Goal: Task Accomplishment & Management: Manage account settings

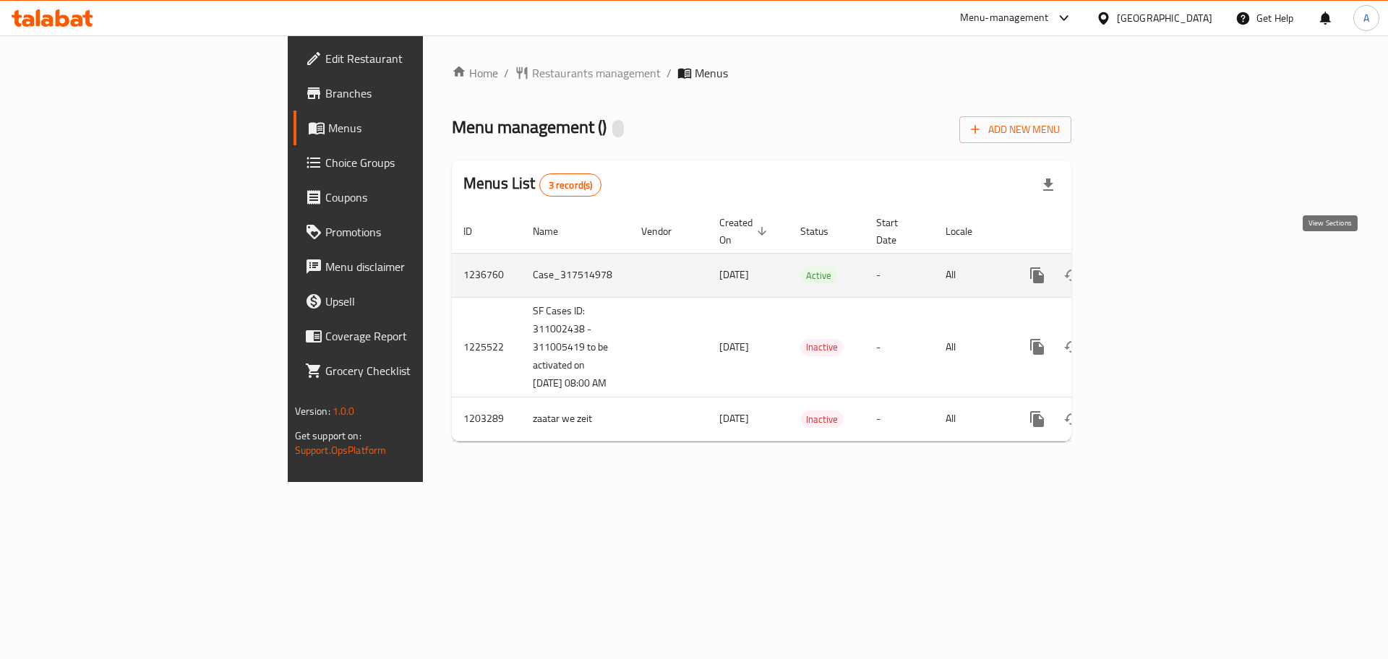
click at [1158, 259] on link "enhanced table" at bounding box center [1141, 275] width 35 height 35
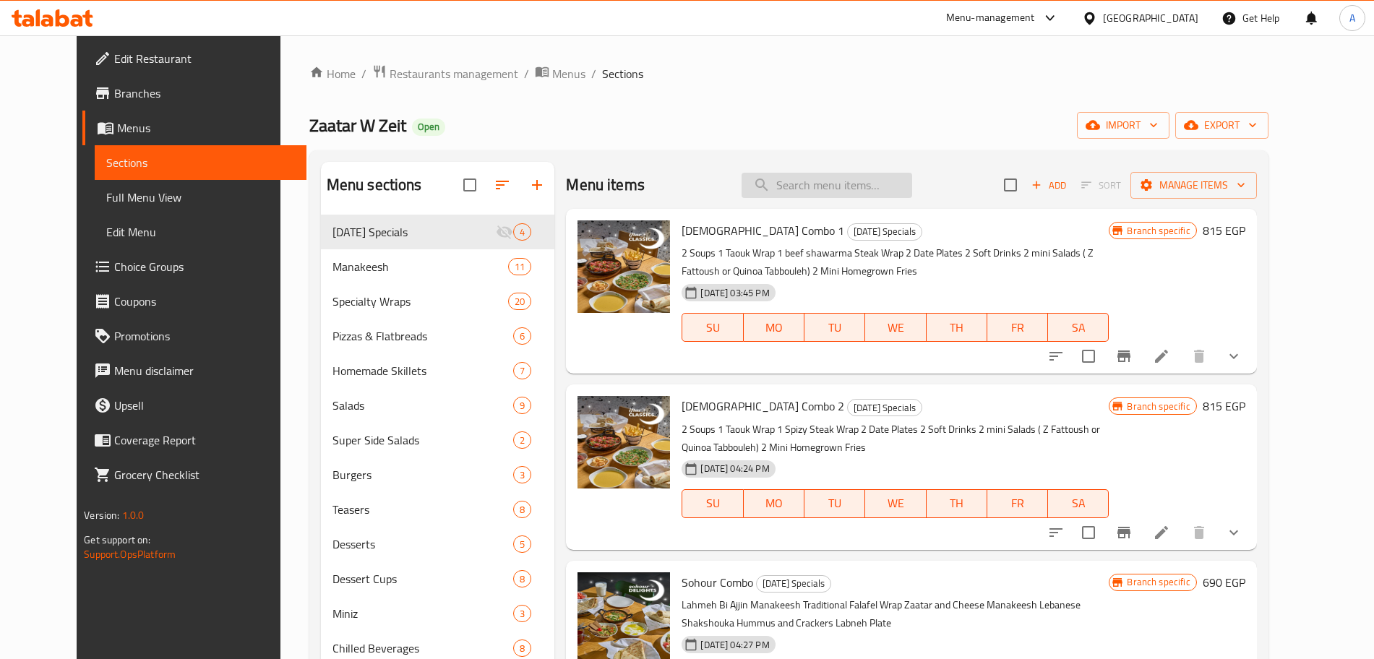
click at [827, 189] on input "search" at bounding box center [826, 185] width 171 height 25
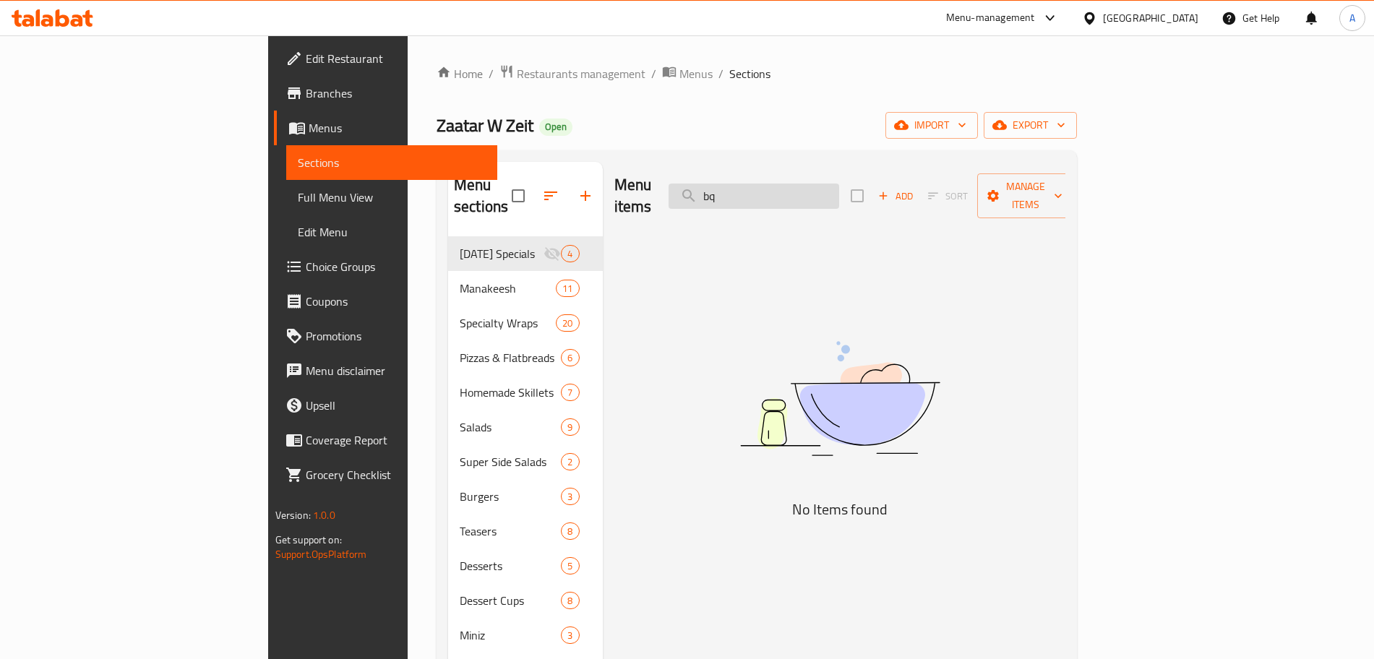
type input "b"
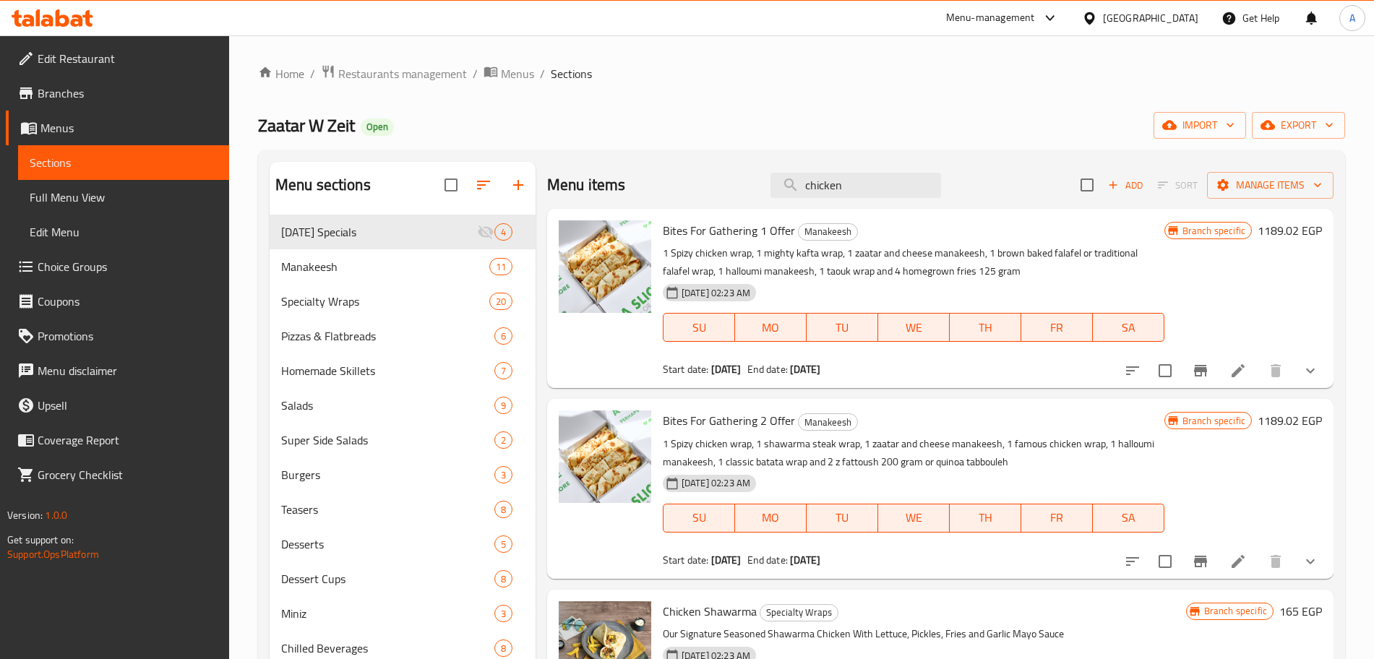
type input "chicken"
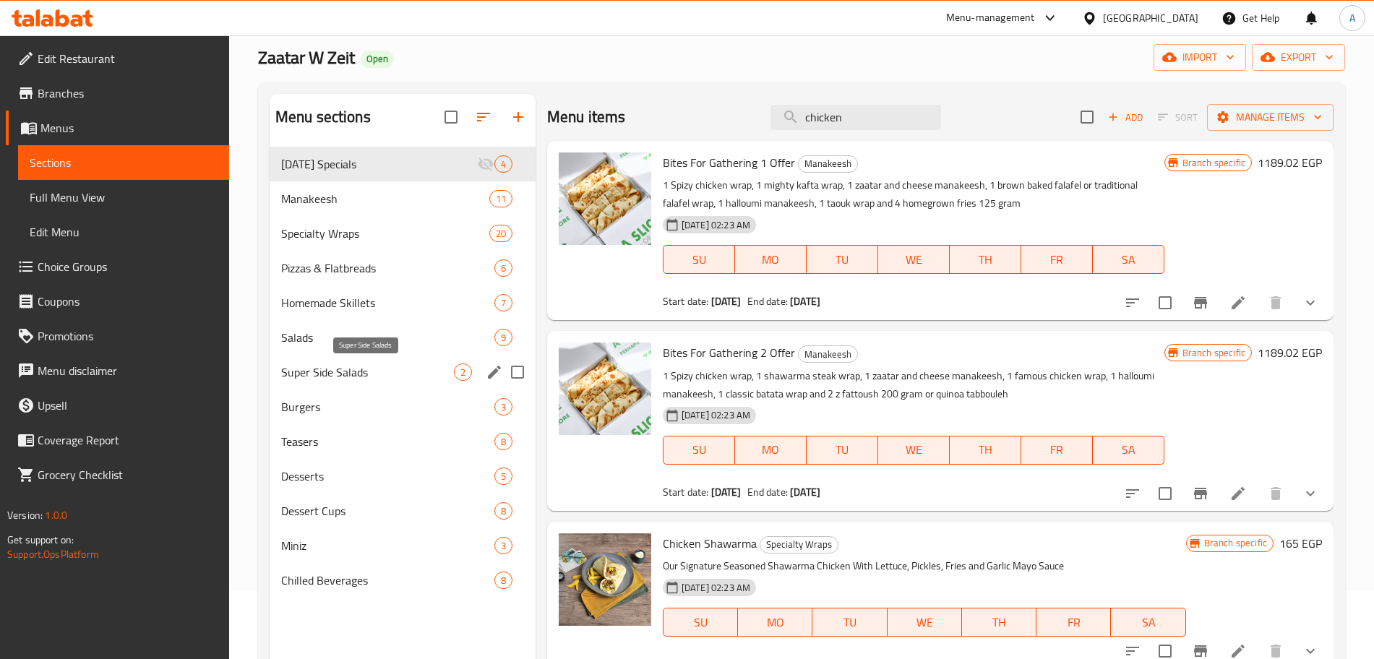
scroll to position [69, 0]
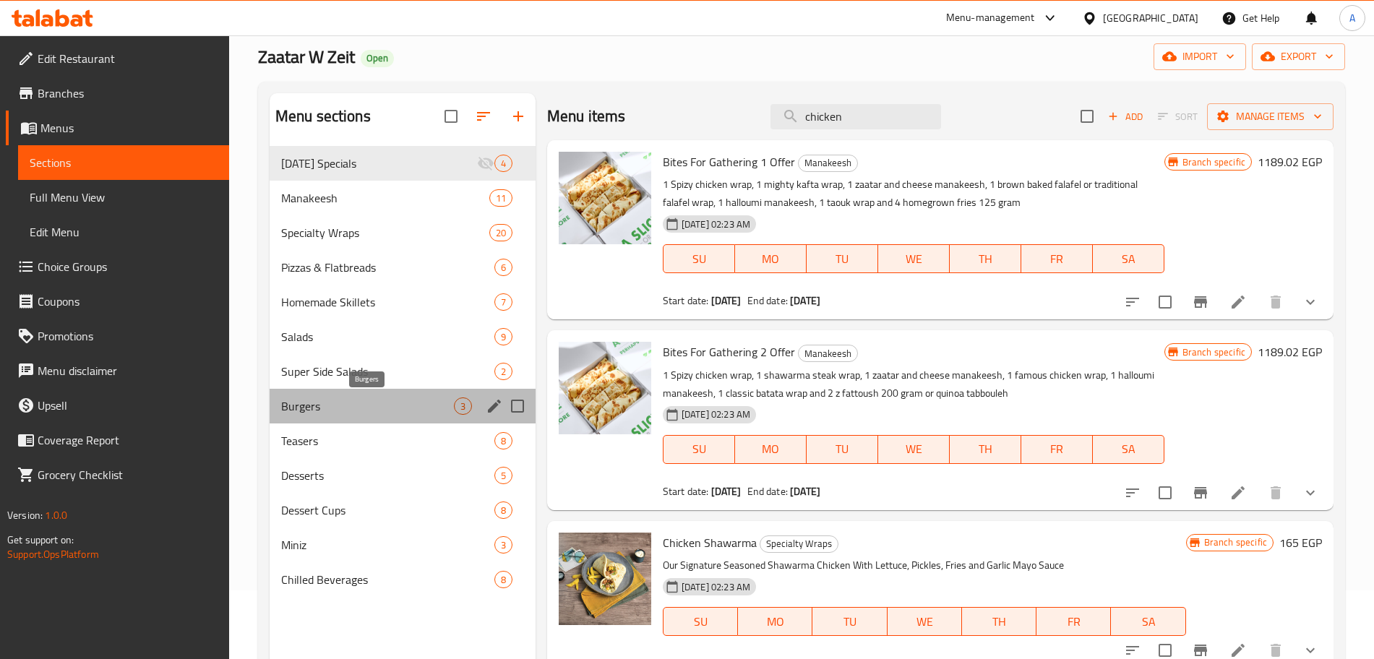
click at [378, 397] on span "Burgers" at bounding box center [367, 405] width 173 height 17
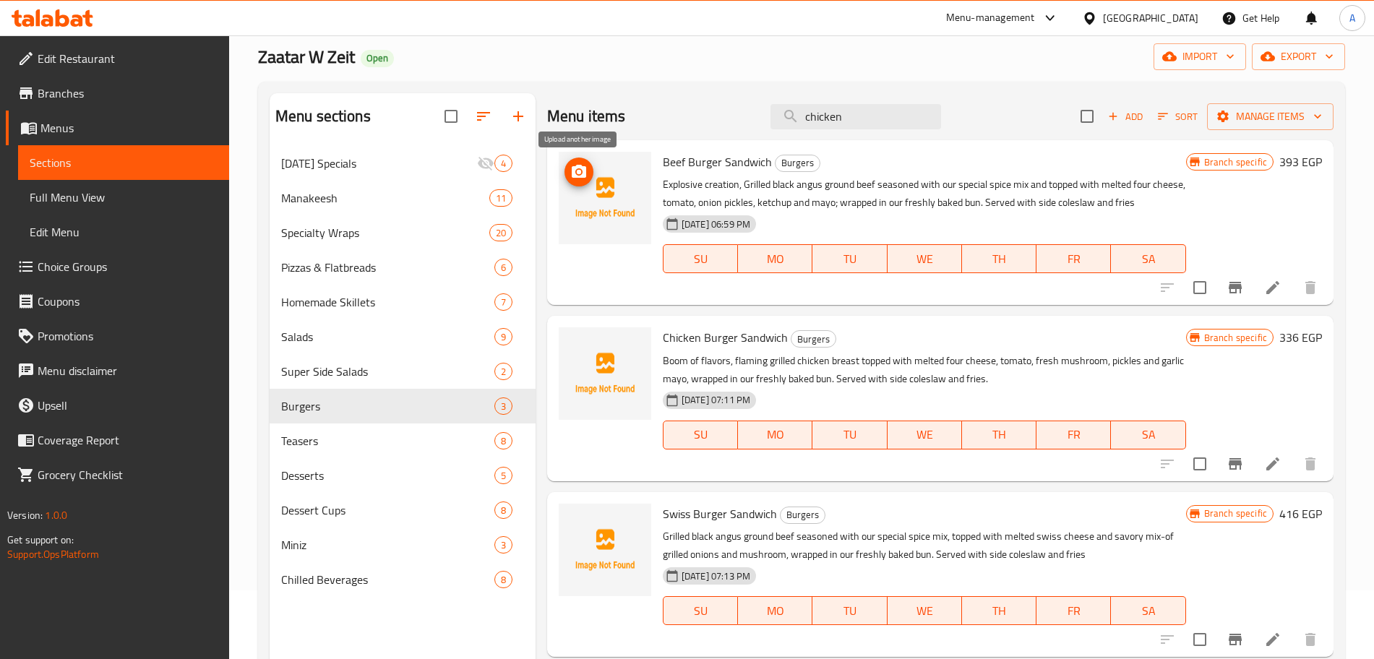
click at [588, 171] on span "upload picture" at bounding box center [578, 171] width 29 height 17
click at [581, 172] on circle "upload picture" at bounding box center [579, 172] width 4 height 4
click at [579, 170] on circle "upload picture" at bounding box center [579, 172] width 4 height 4
click at [582, 168] on icon "upload picture" at bounding box center [579, 171] width 14 height 13
click at [580, 180] on icon "upload picture" at bounding box center [578, 171] width 17 height 17
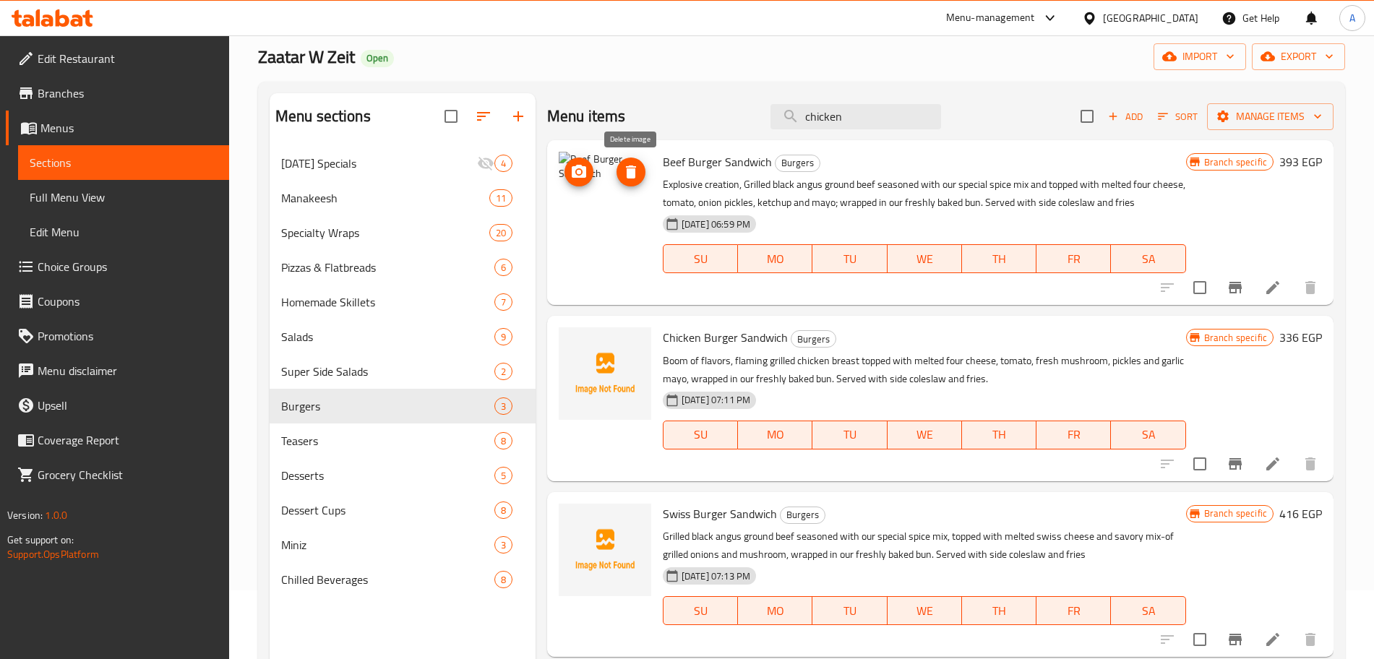
click at [629, 173] on icon "delete image" at bounding box center [631, 171] width 10 height 13
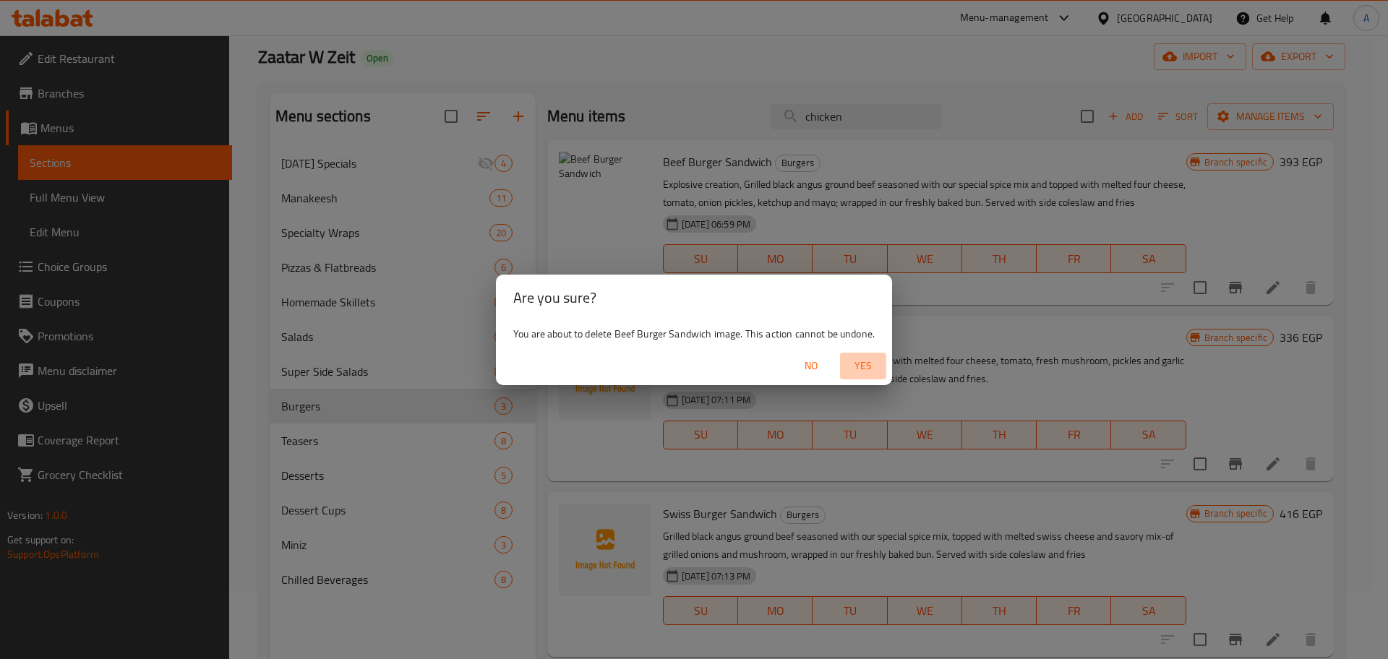
click at [865, 365] on span "Yes" at bounding box center [863, 366] width 35 height 18
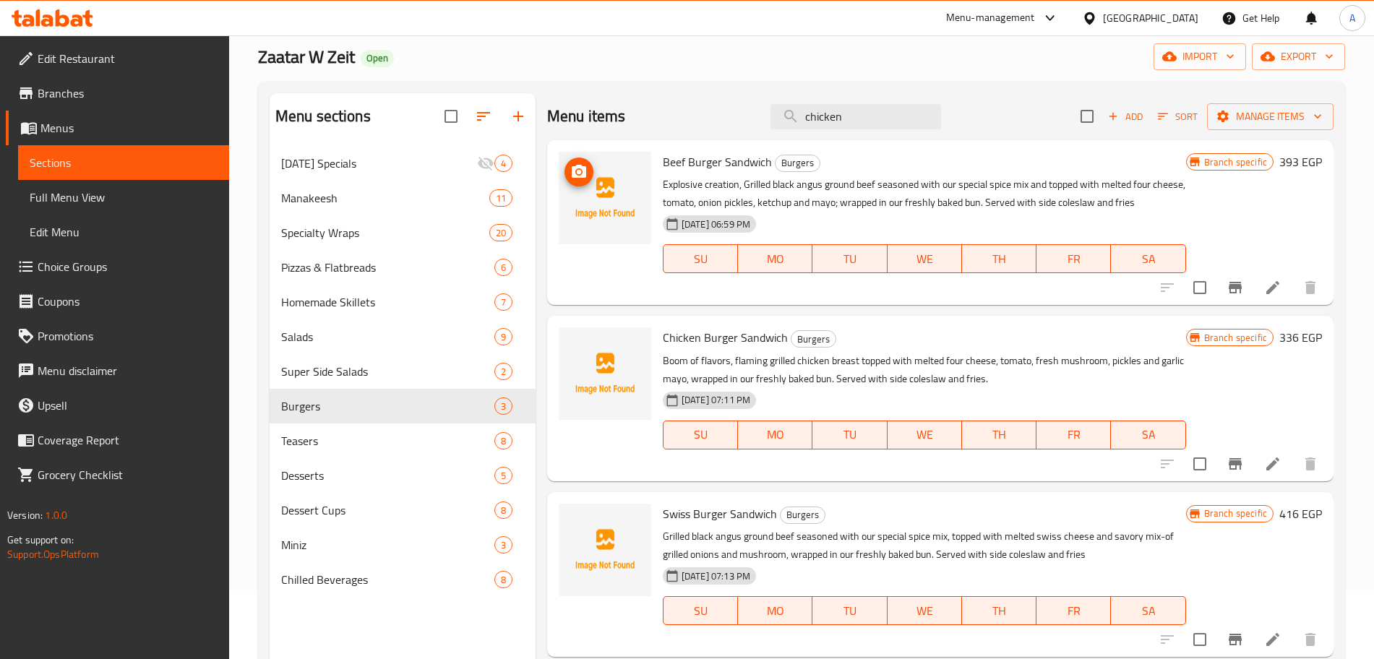
click at [572, 177] on icon "upload picture" at bounding box center [578, 171] width 17 height 17
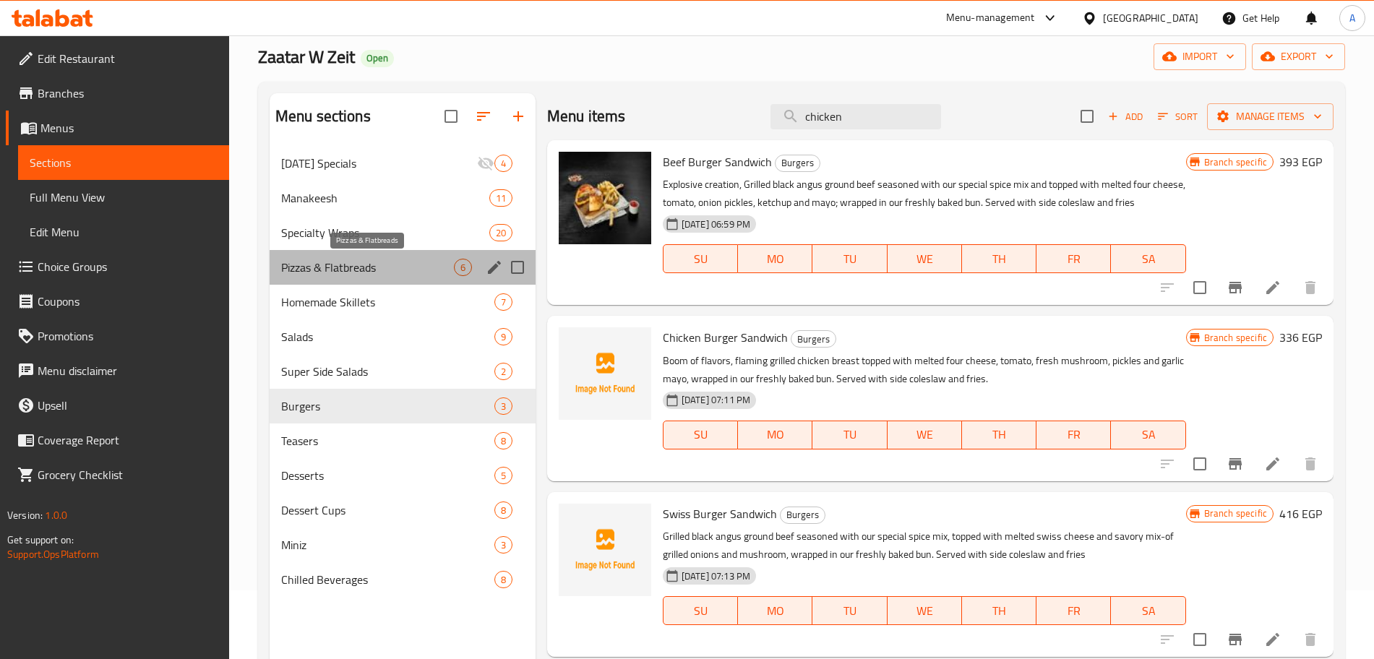
click at [390, 266] on span "Pizzas & Flatbreads" at bounding box center [367, 267] width 173 height 17
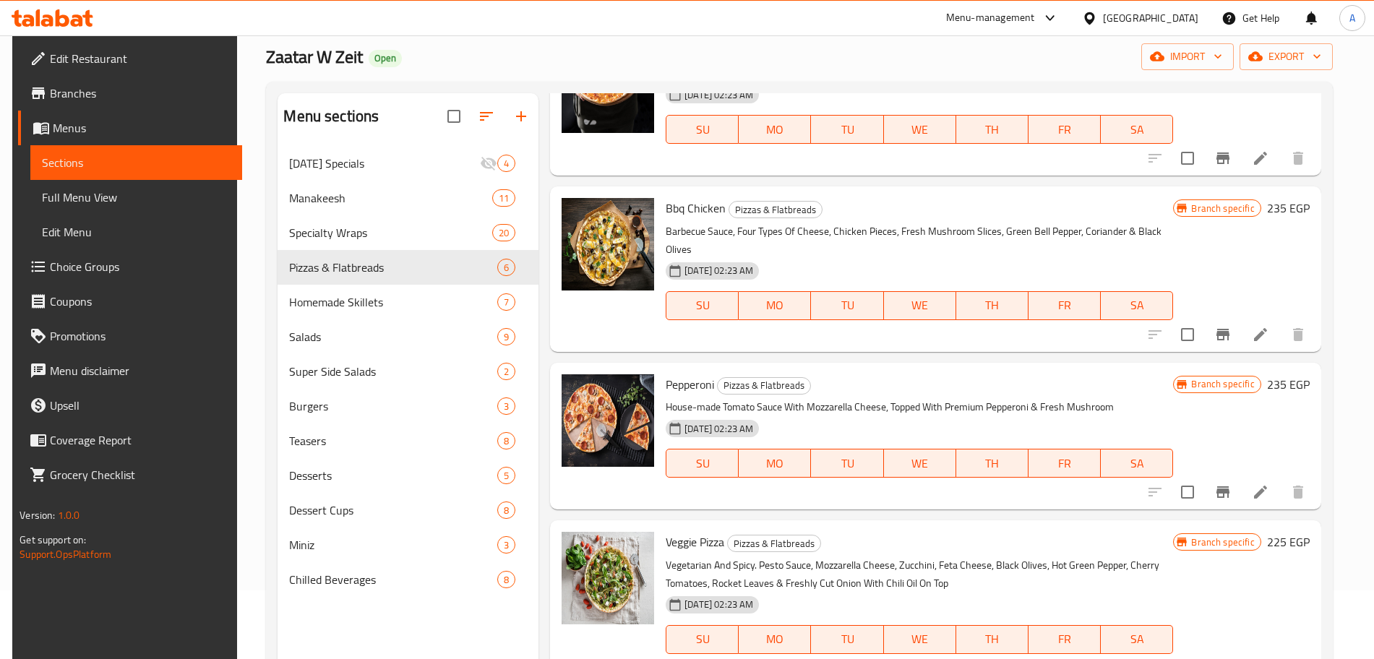
scroll to position [111, 0]
click at [582, 218] on icon "upload picture" at bounding box center [581, 218] width 17 height 17
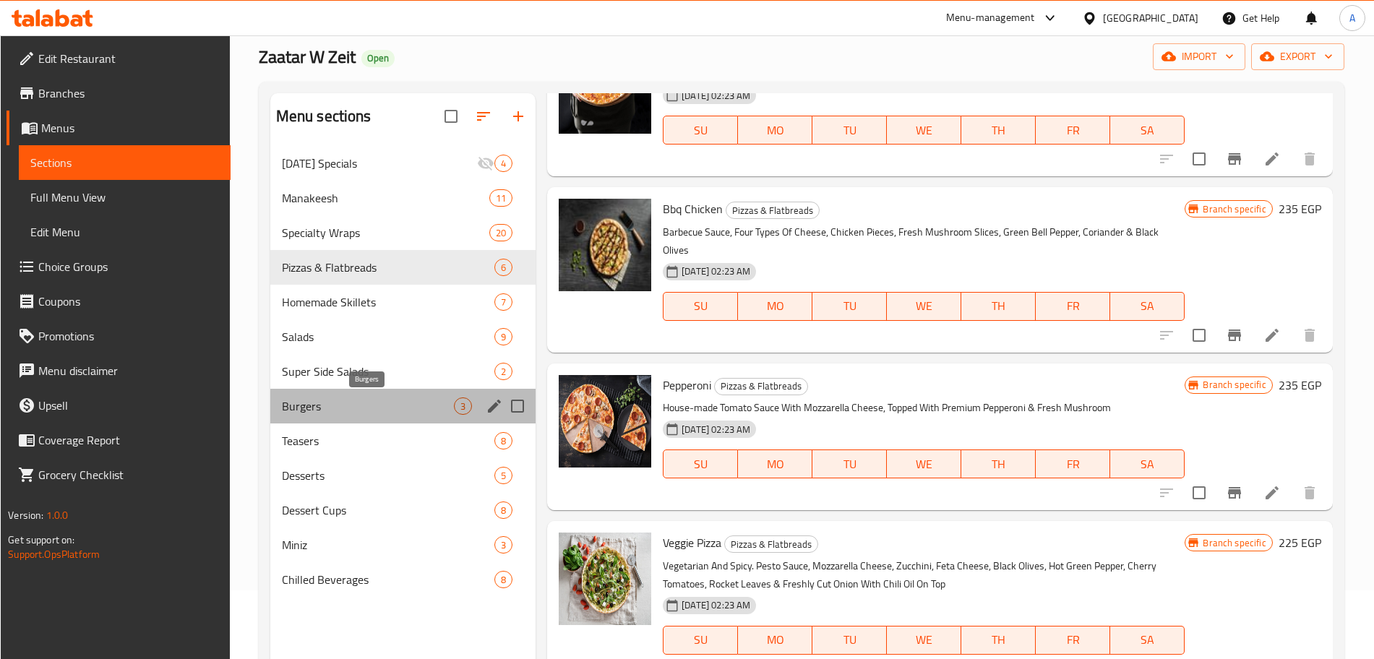
click at [357, 397] on span "Burgers" at bounding box center [368, 405] width 172 height 17
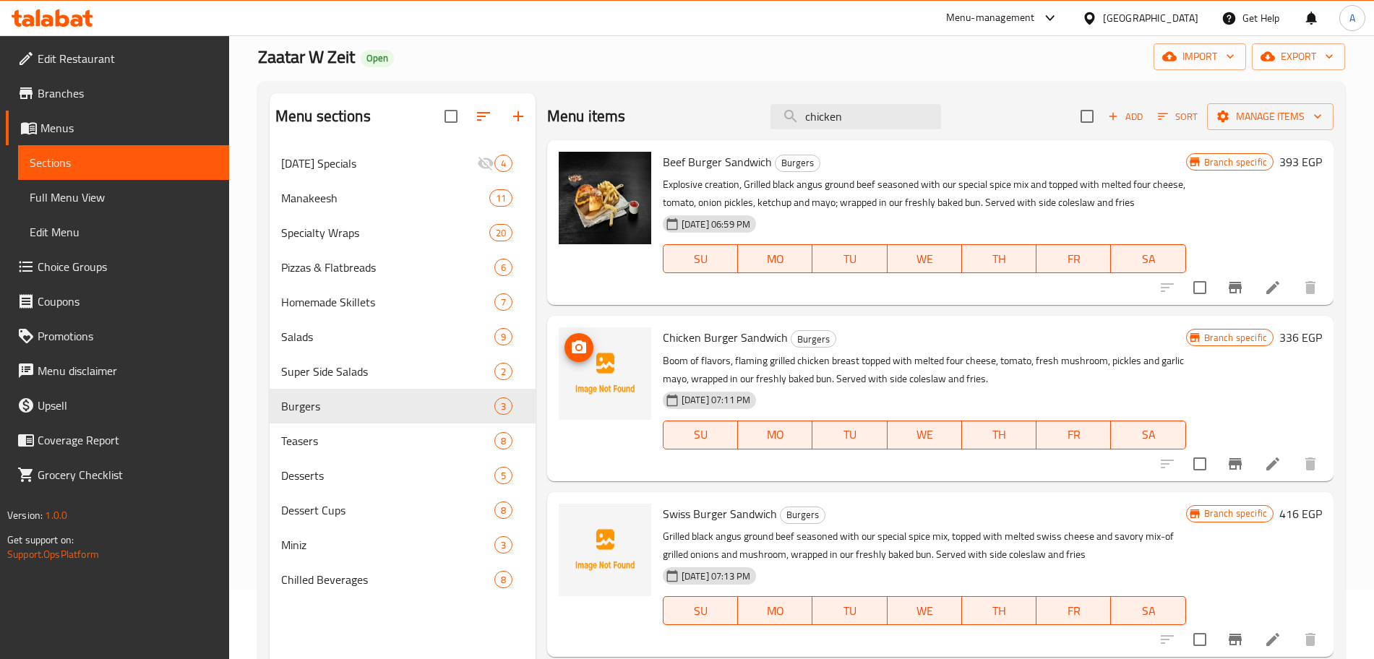
click at [577, 351] on icon "upload picture" at bounding box center [578, 347] width 17 height 17
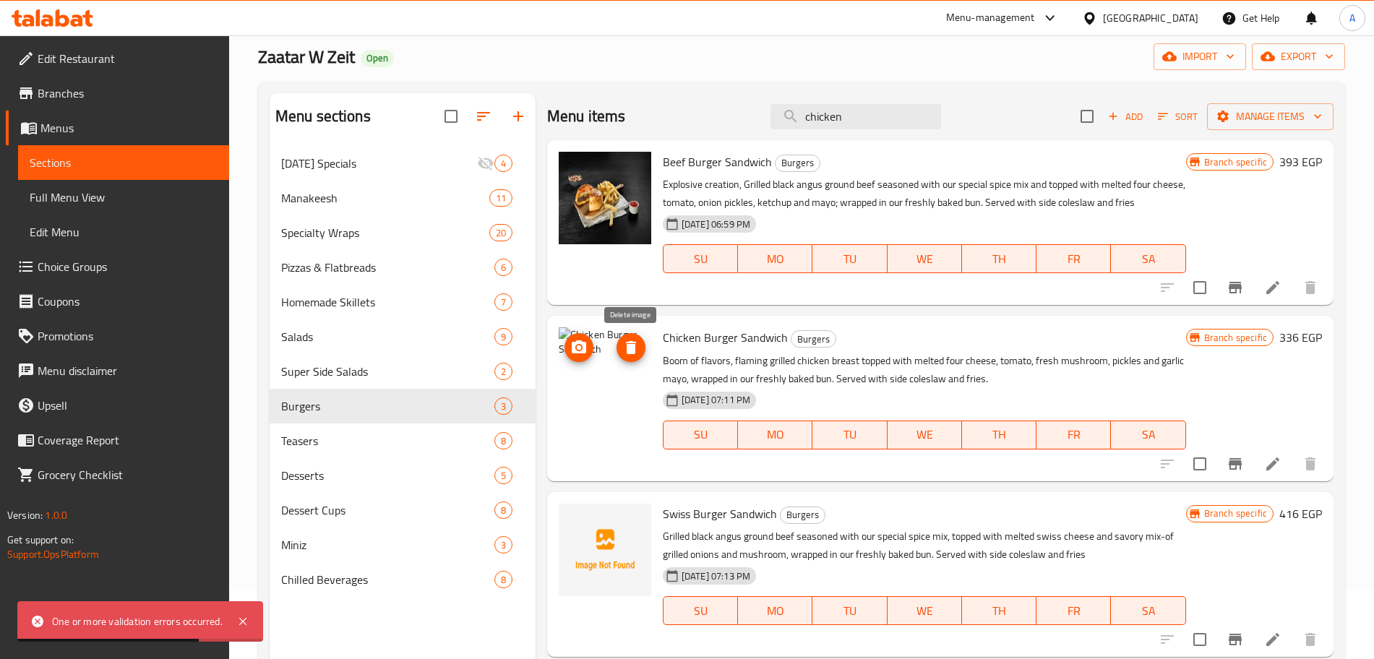
click at [633, 345] on icon "delete image" at bounding box center [631, 347] width 10 height 13
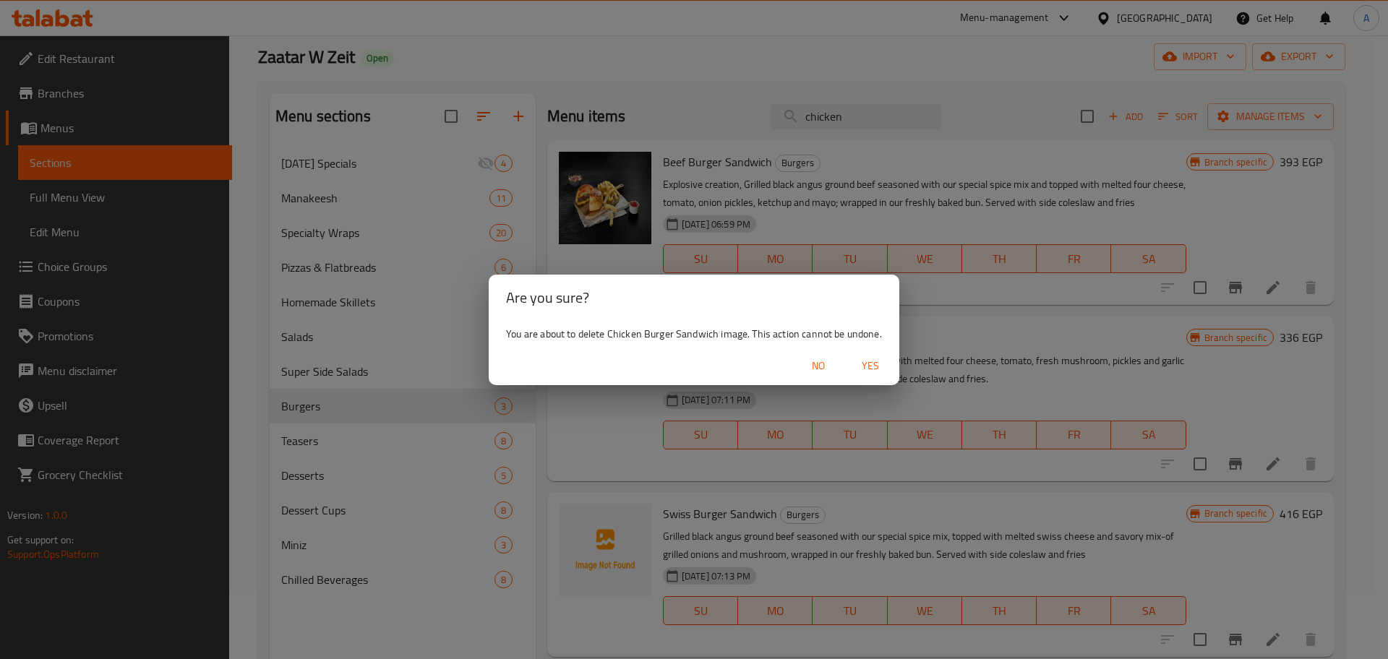
click at [869, 367] on span "Yes" at bounding box center [870, 366] width 35 height 18
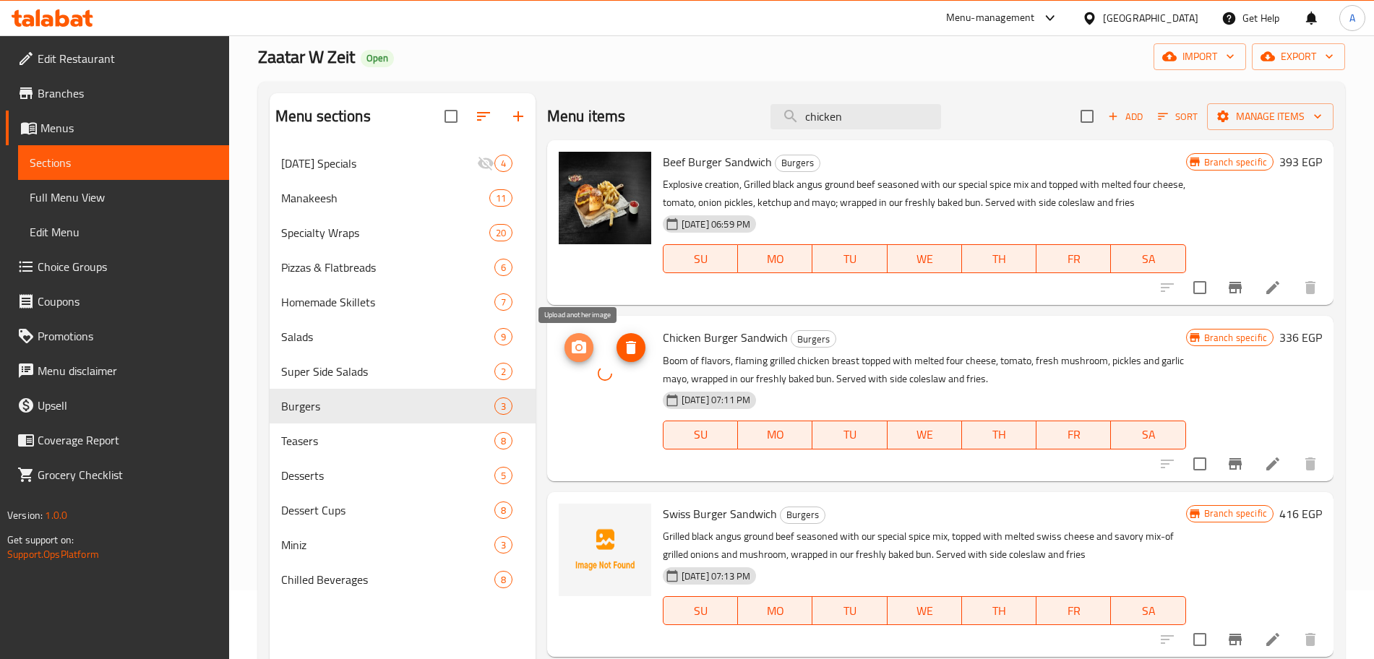
click at [585, 352] on icon "upload picture" at bounding box center [579, 346] width 14 height 13
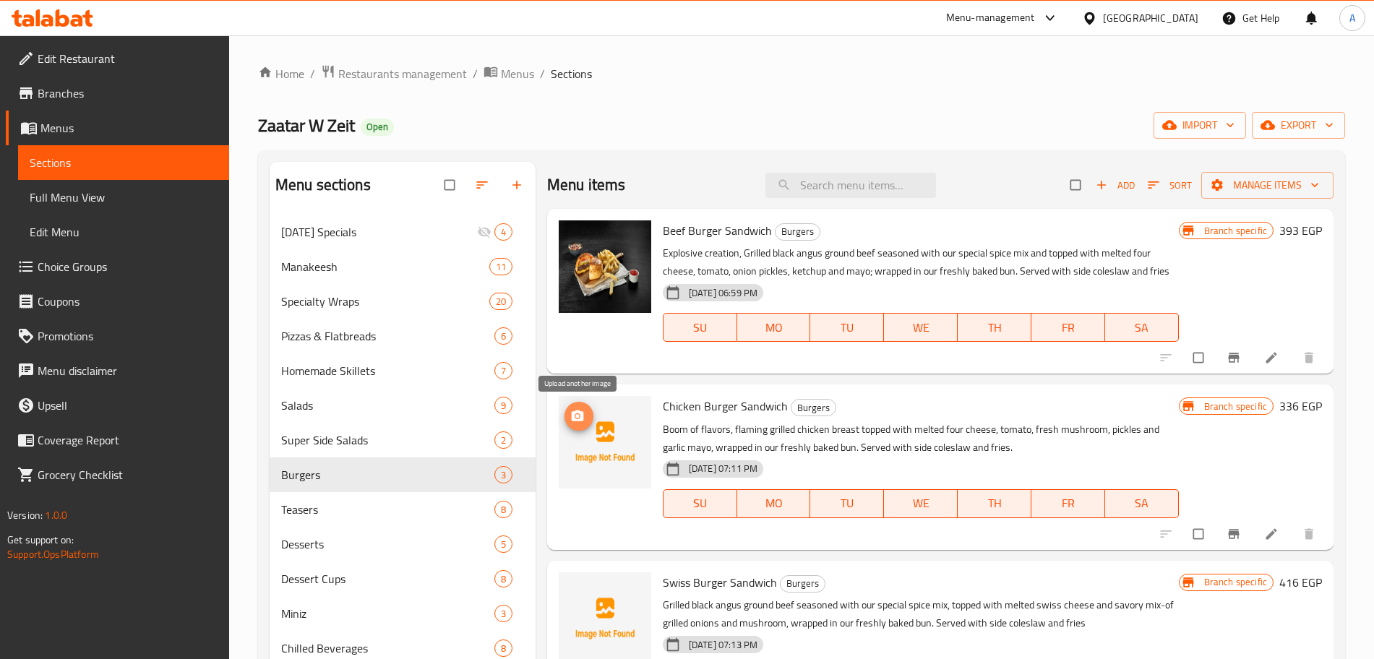
click at [580, 416] on icon "upload picture" at bounding box center [577, 416] width 14 height 14
click at [627, 419] on icon "delete image" at bounding box center [629, 416] width 9 height 11
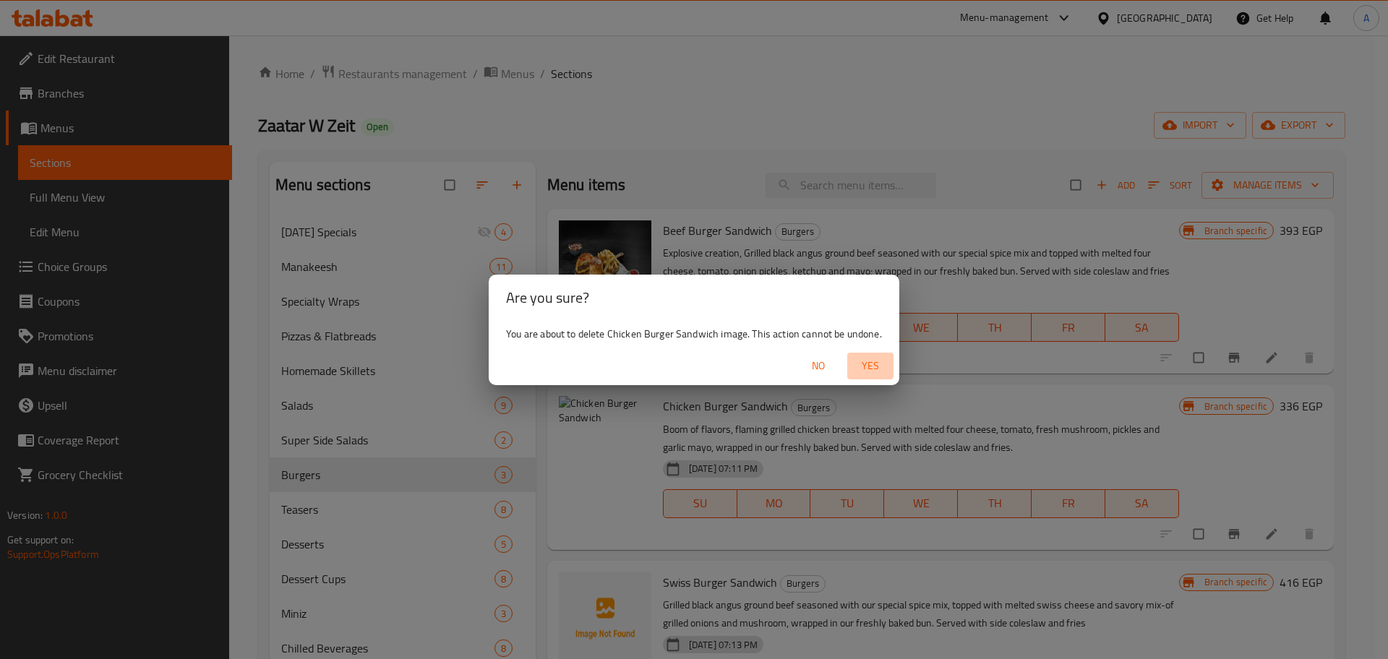
click at [877, 364] on span "Yes" at bounding box center [870, 366] width 35 height 18
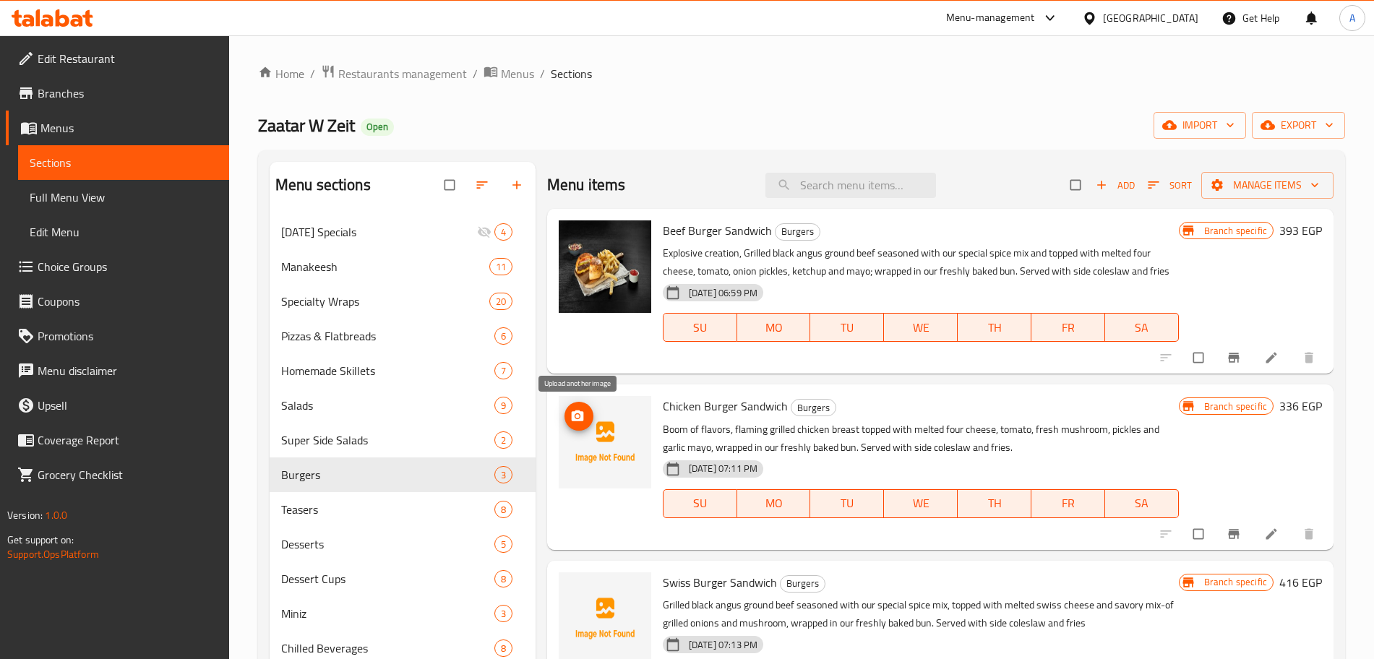
click at [586, 423] on span "upload picture" at bounding box center [578, 416] width 29 height 14
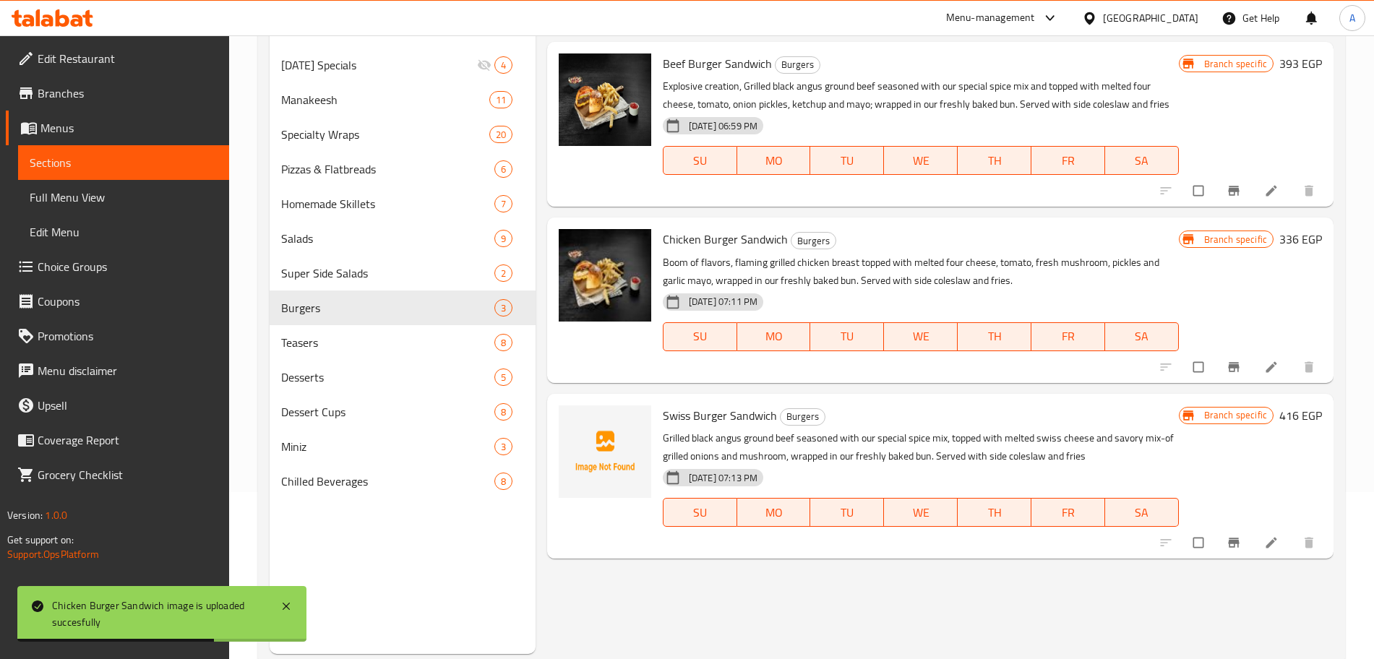
scroll to position [202, 0]
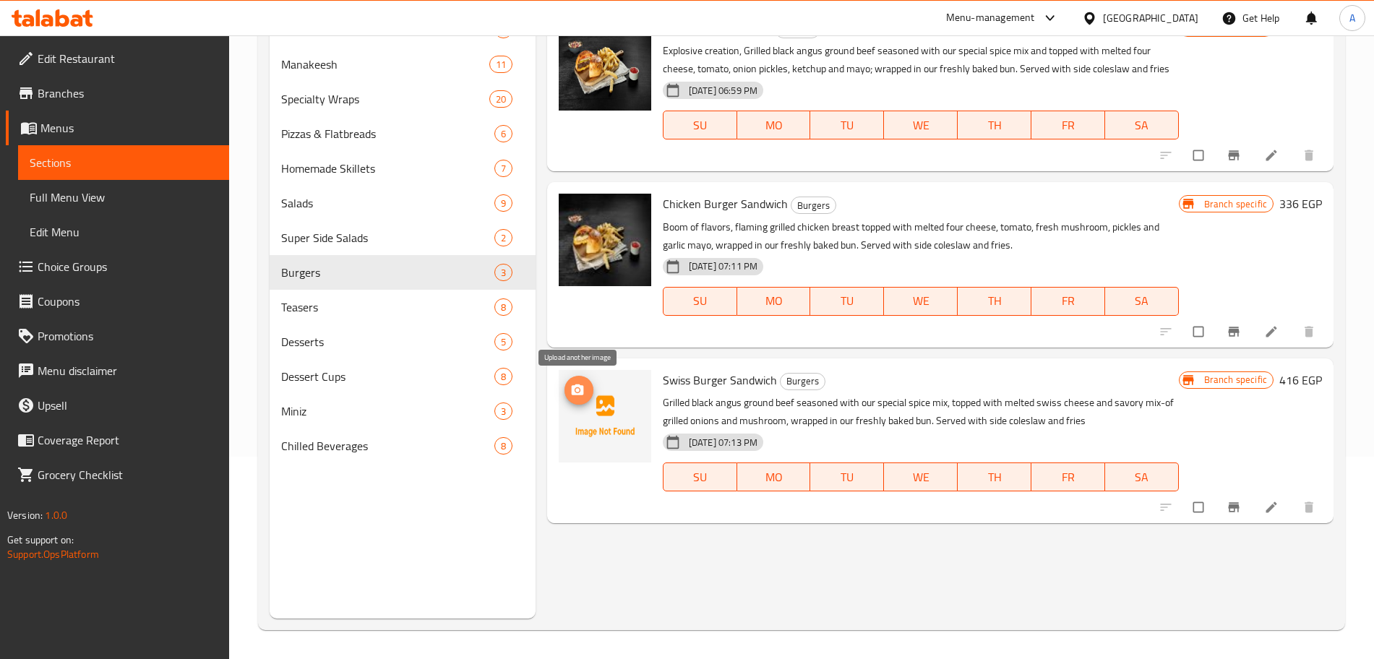
click at [584, 398] on button "upload picture" at bounding box center [578, 390] width 29 height 29
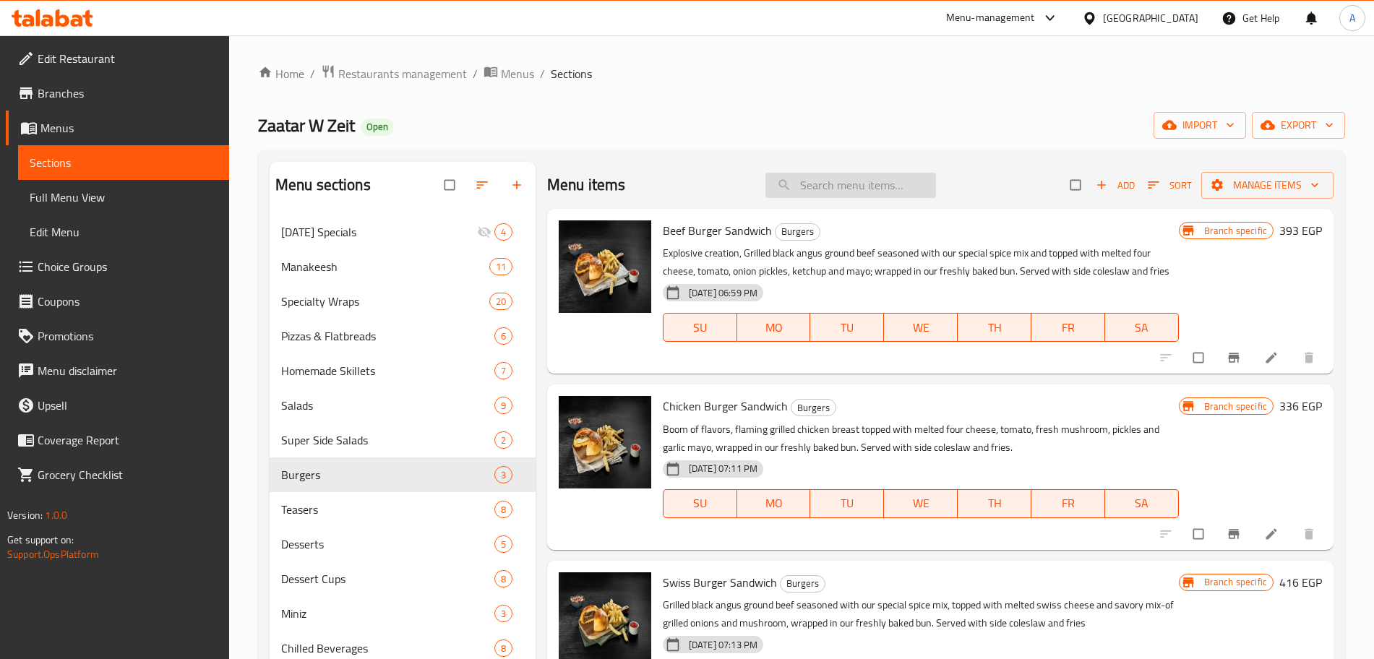
click at [833, 185] on input "search" at bounding box center [850, 185] width 171 height 25
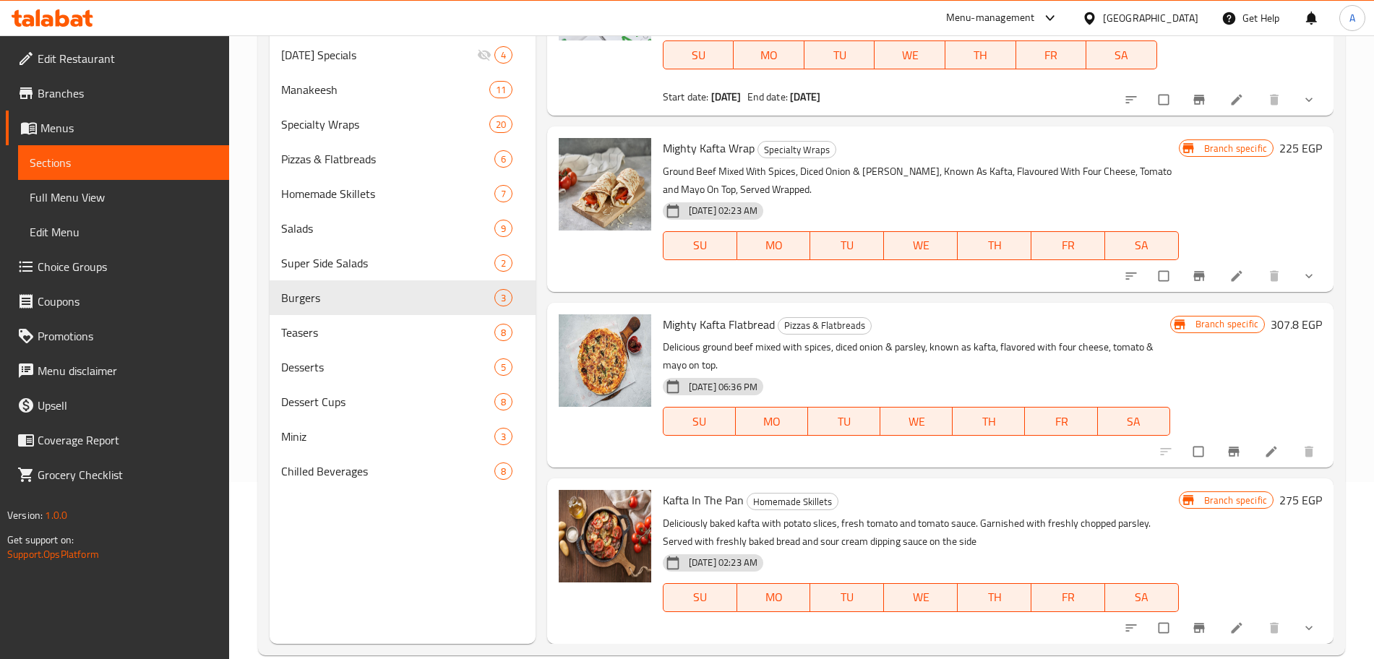
scroll to position [202, 0]
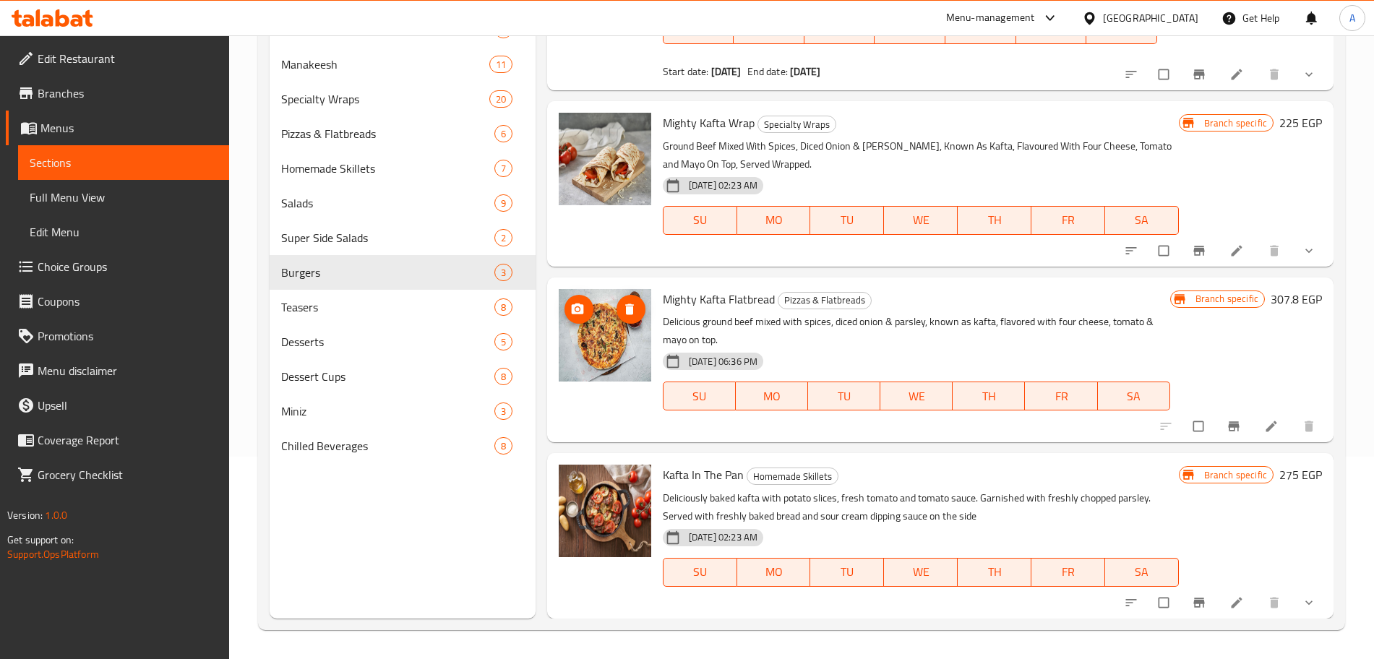
click at [575, 305] on icon "upload picture" at bounding box center [578, 308] width 12 height 11
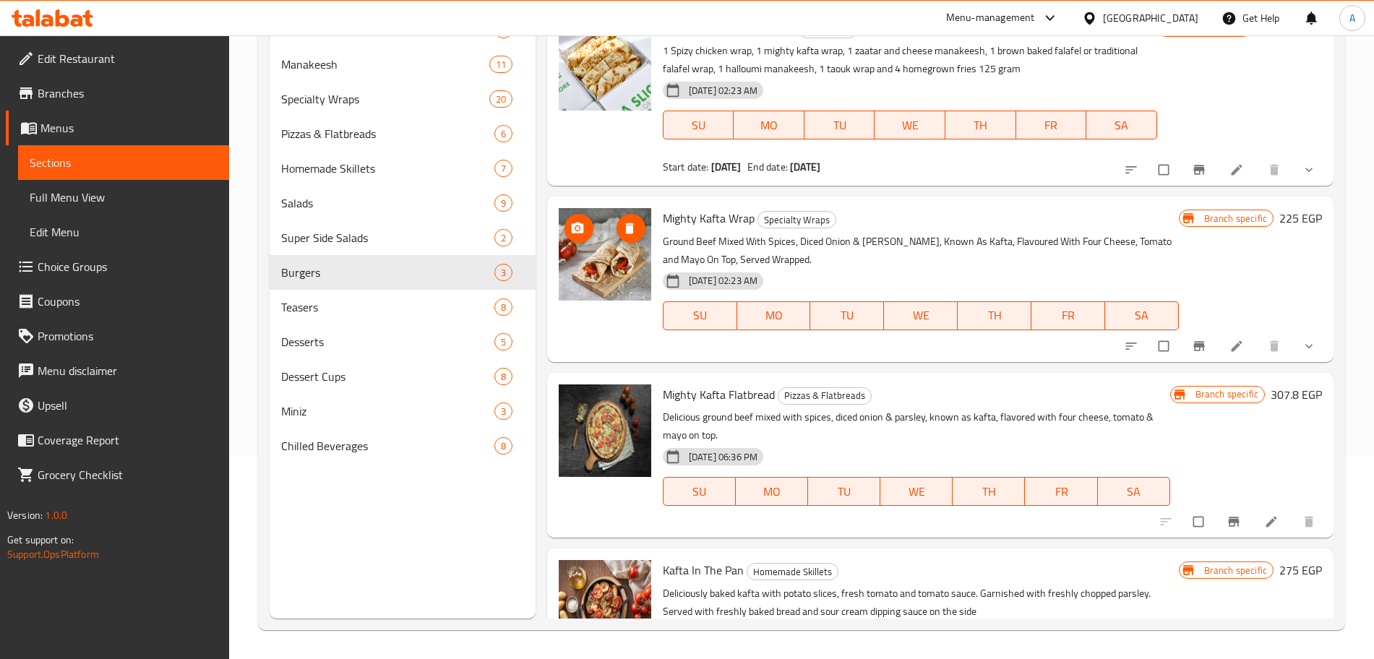
scroll to position [0, 0]
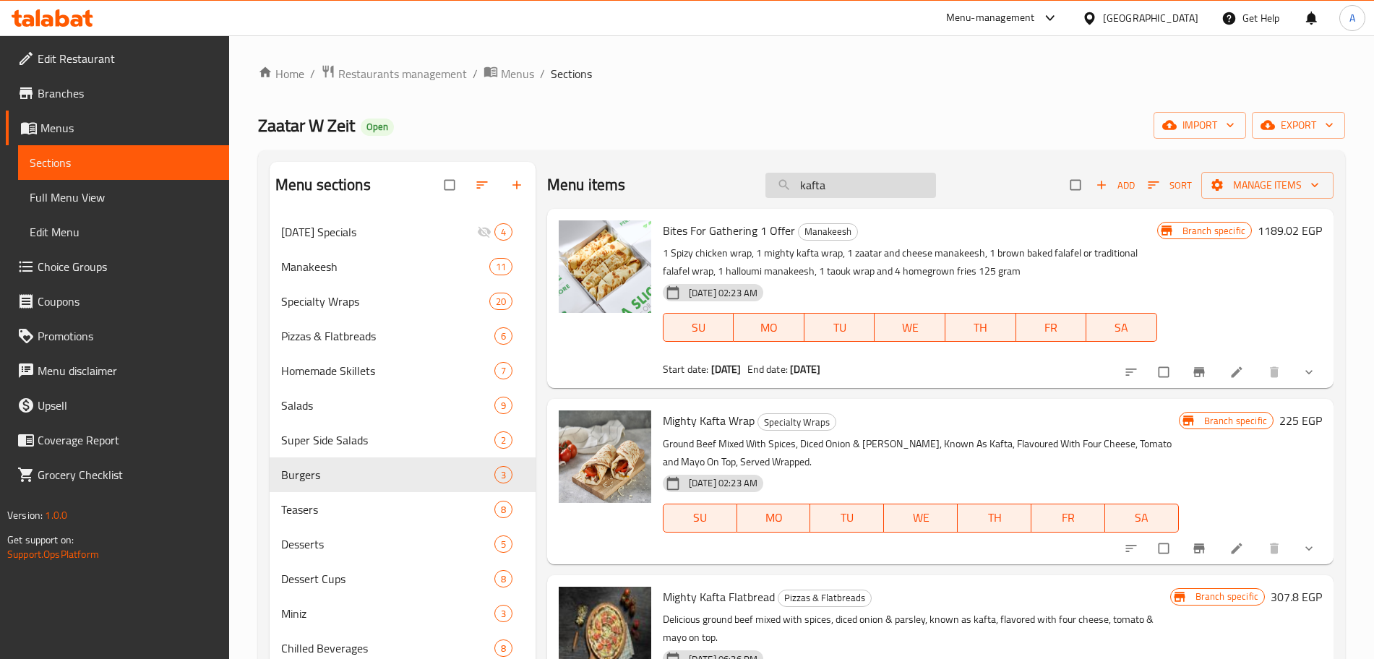
click at [840, 191] on input "kafta" at bounding box center [850, 185] width 171 height 25
type input "k"
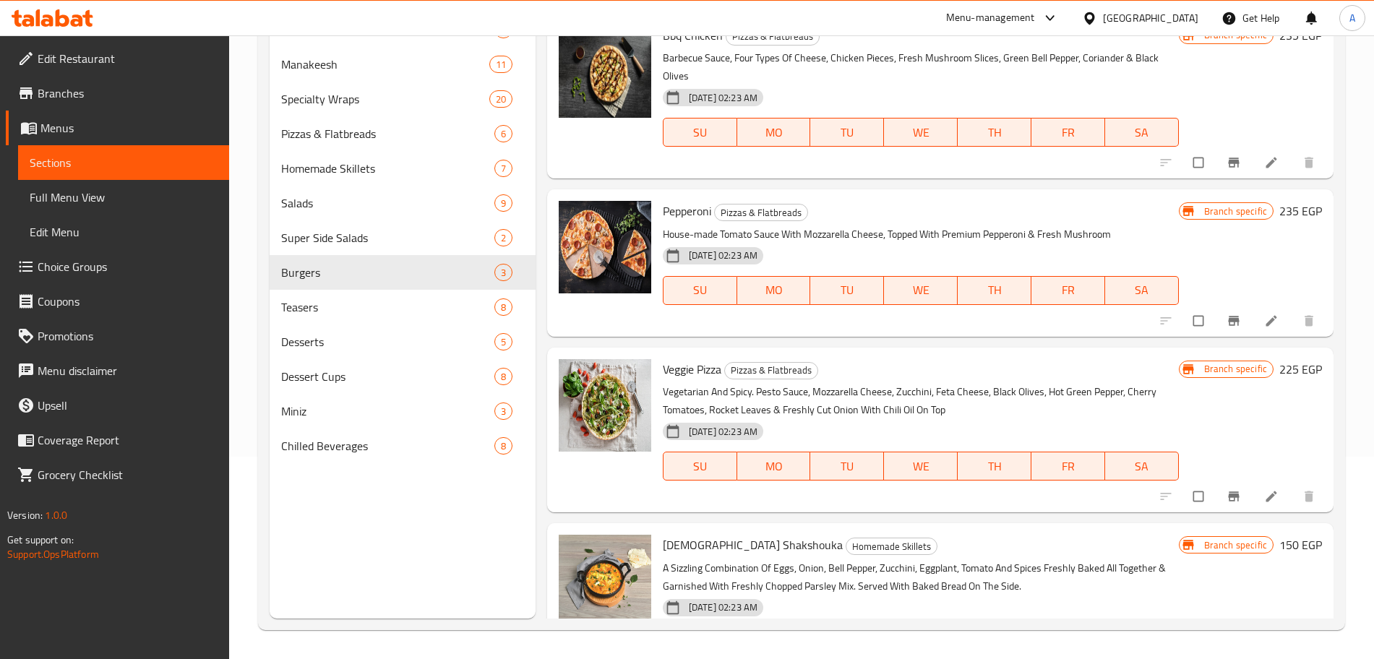
scroll to position [246, 0]
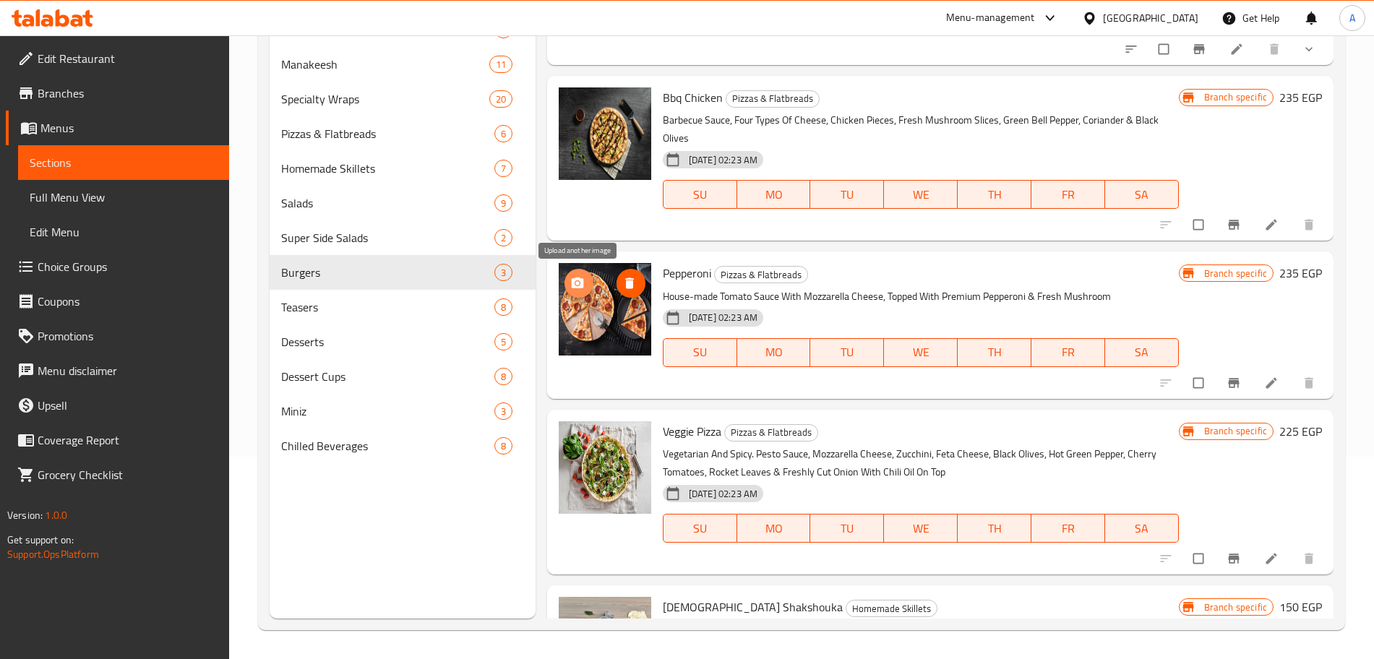
click at [585, 285] on span "upload picture" at bounding box center [578, 283] width 29 height 14
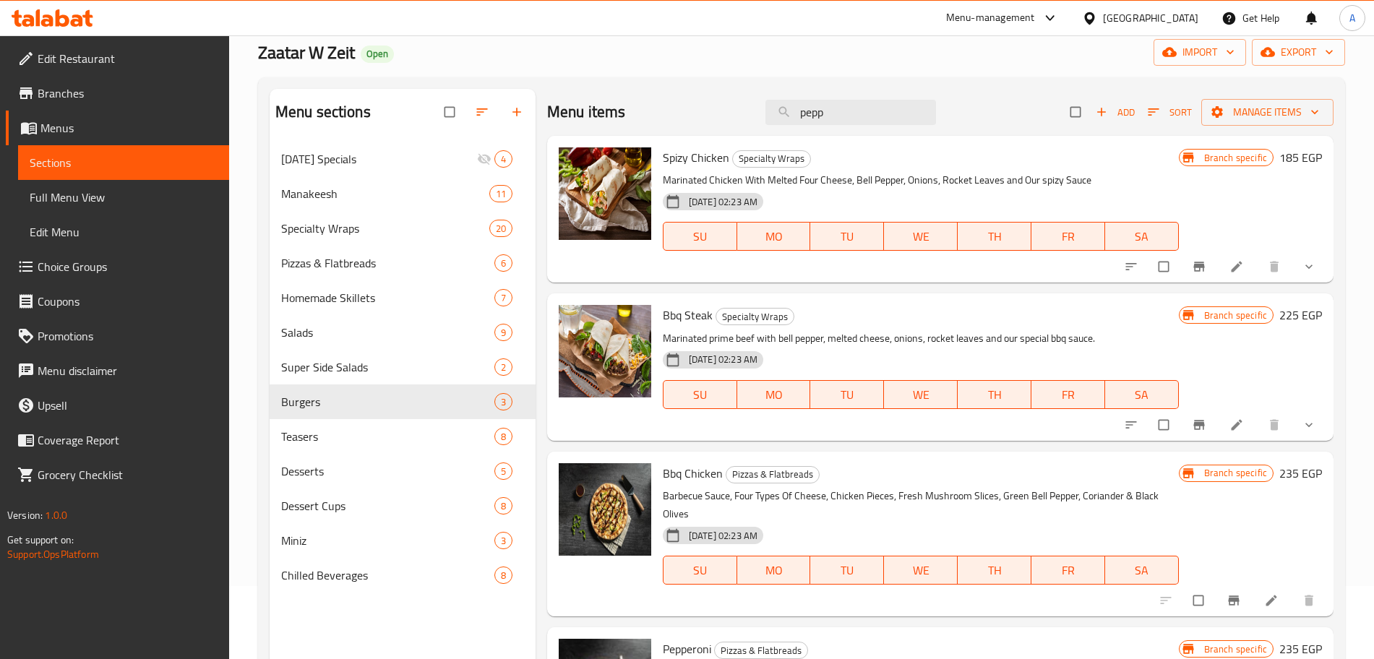
scroll to position [0, 0]
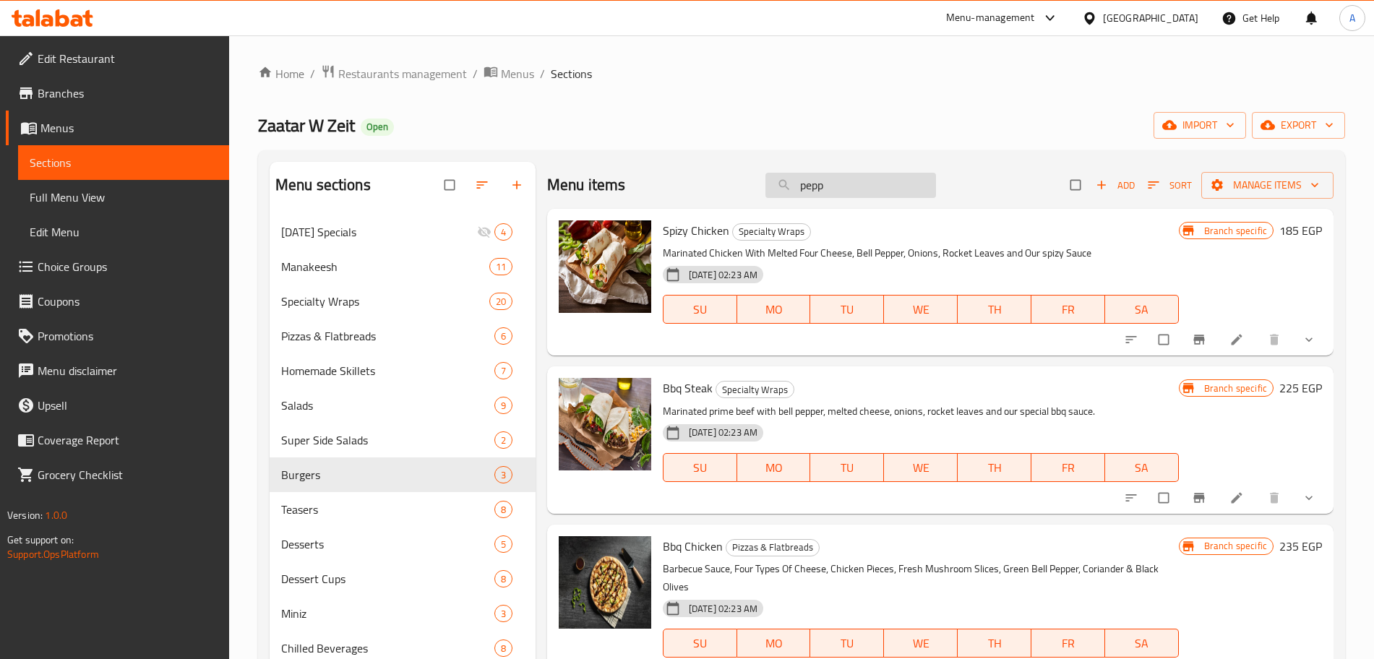
click at [873, 190] on input "pepp" at bounding box center [850, 185] width 171 height 25
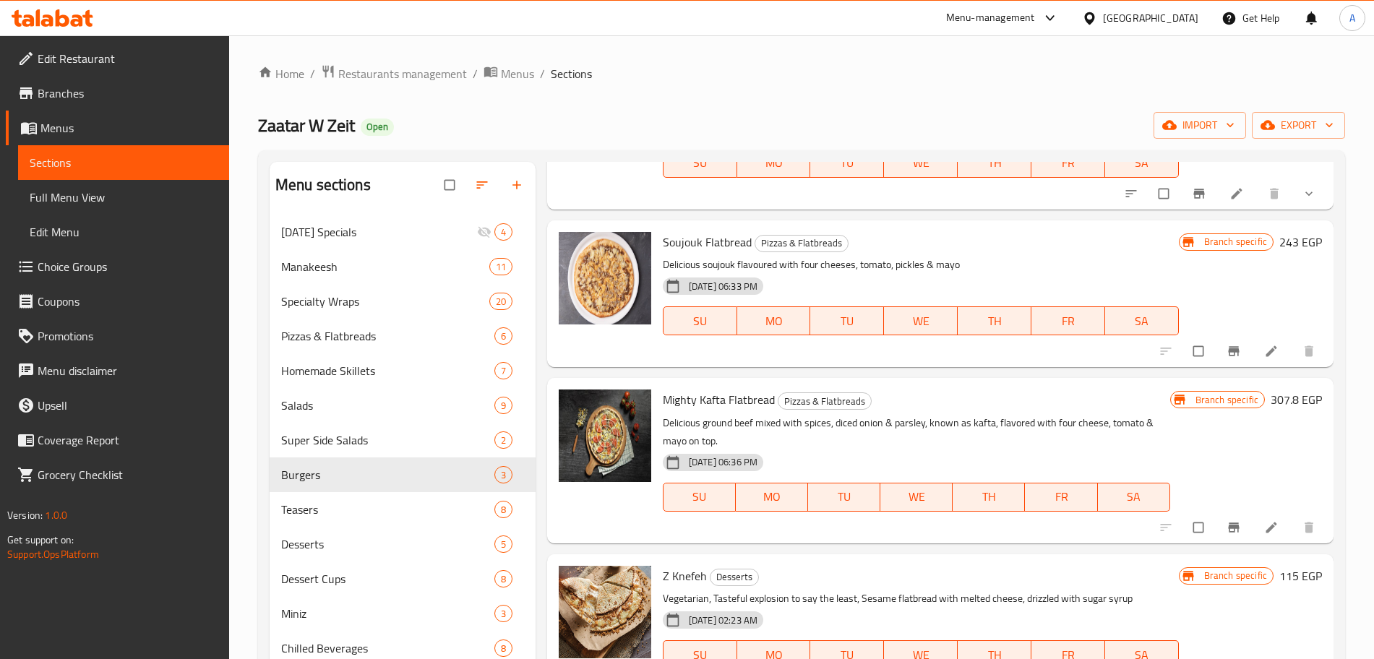
scroll to position [655, 0]
click at [583, 261] on icon "upload picture" at bounding box center [577, 253] width 14 height 14
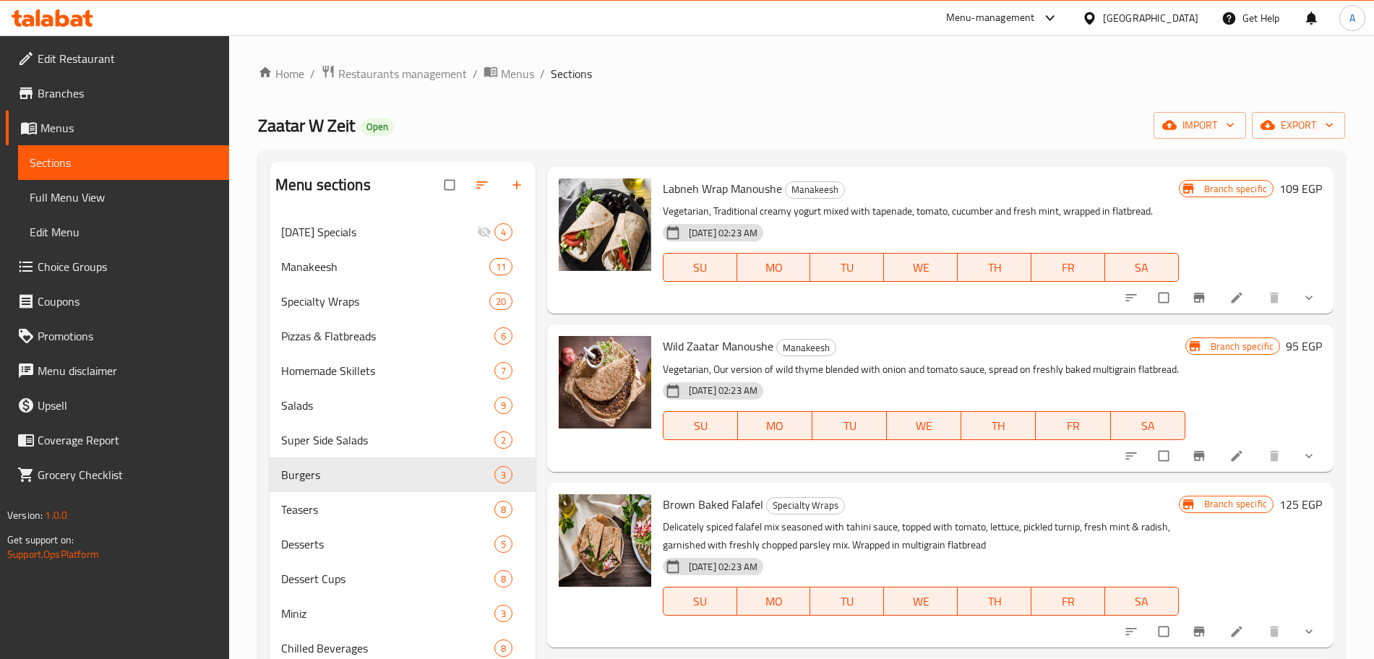
scroll to position [0, 0]
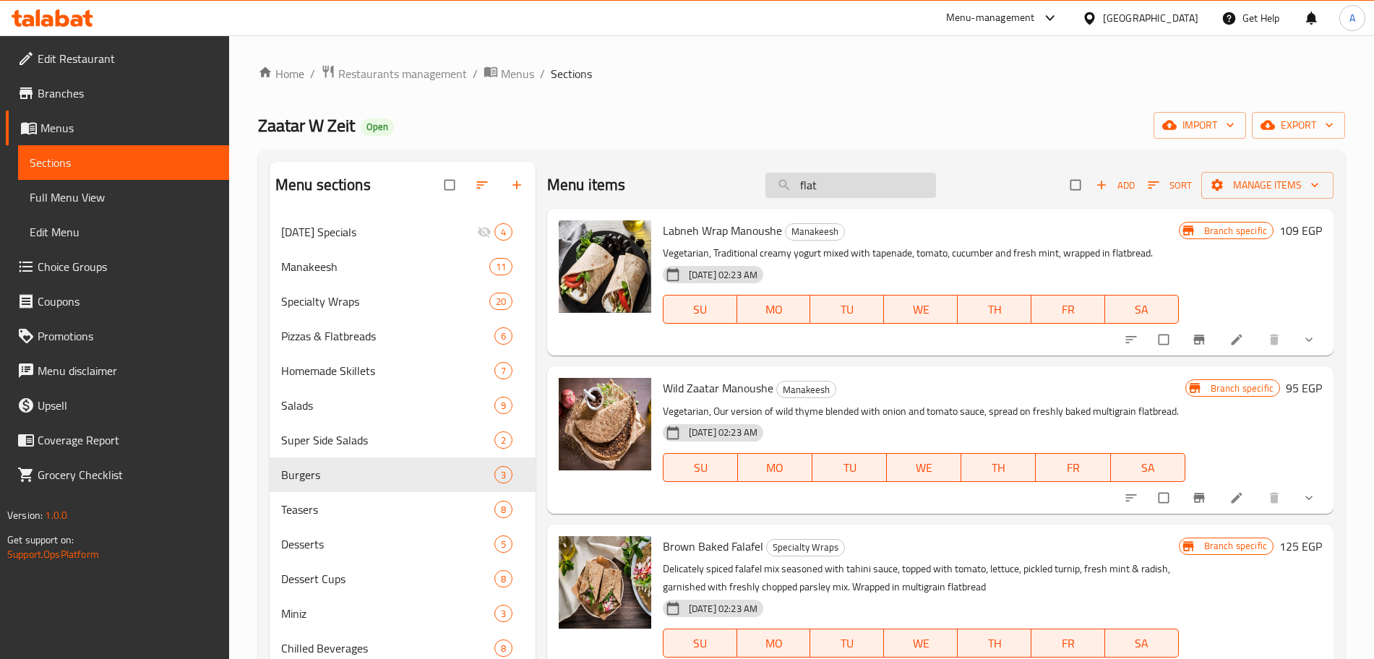
click at [830, 181] on input "flat" at bounding box center [850, 185] width 171 height 25
type input "f"
type input "s"
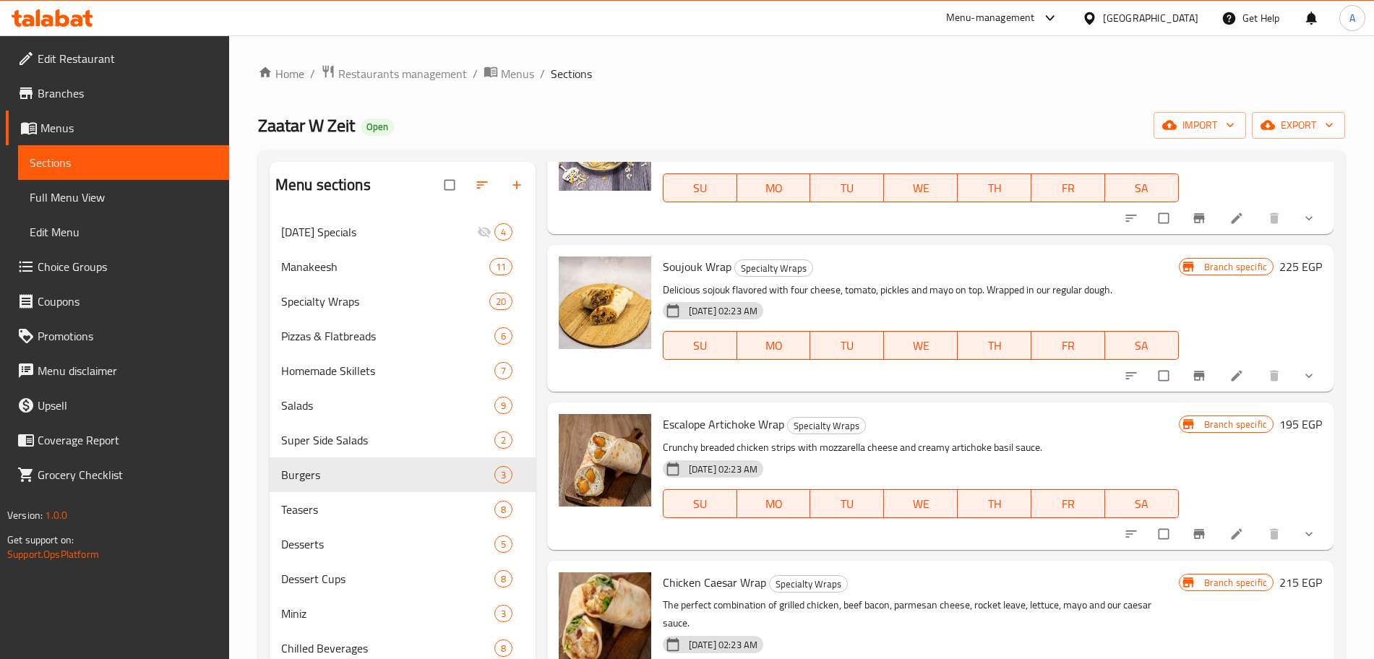
scroll to position [1872, 0]
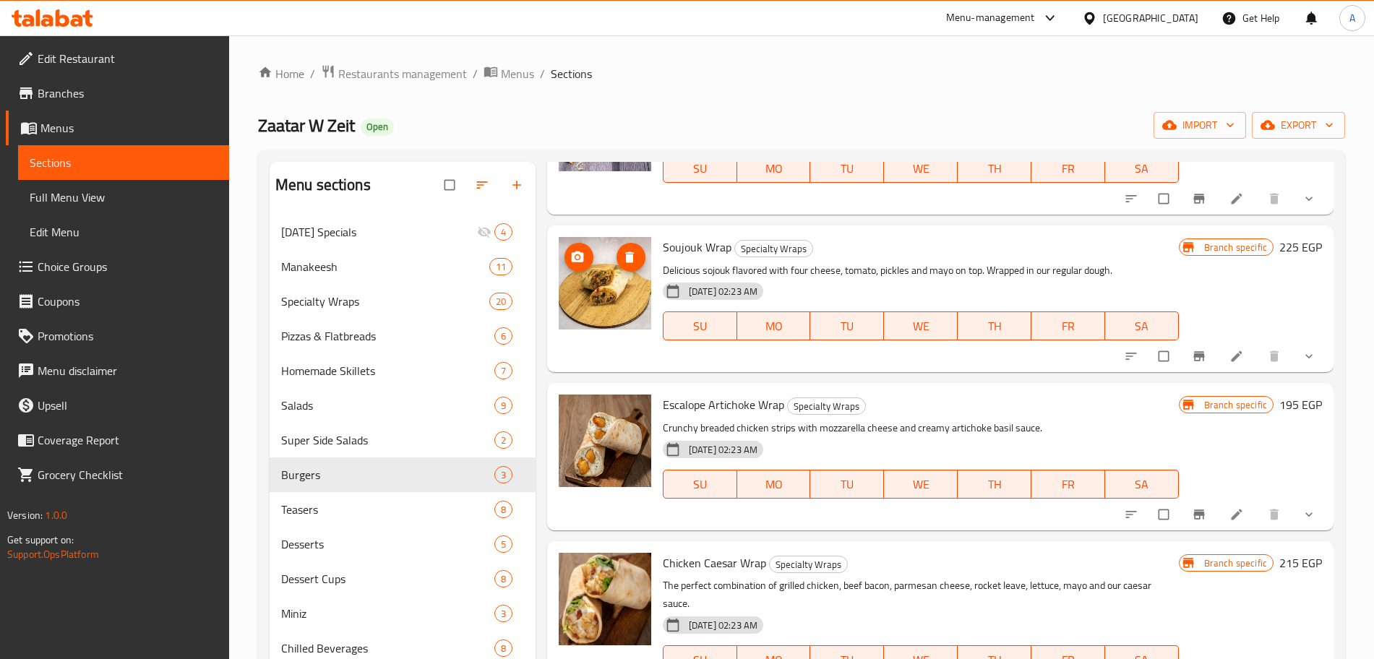
type input "wrap"
click at [591, 269] on img at bounding box center [605, 283] width 93 height 93
click at [585, 263] on span "upload picture" at bounding box center [578, 257] width 29 height 14
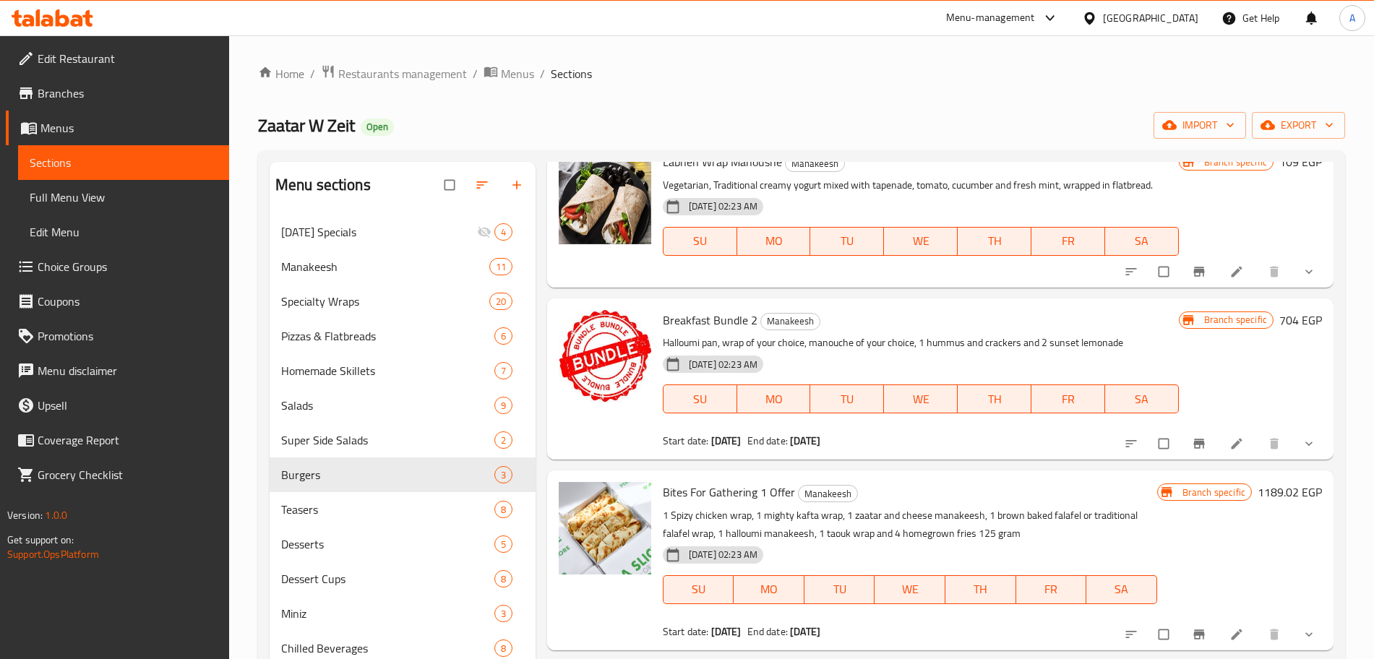
scroll to position [0, 0]
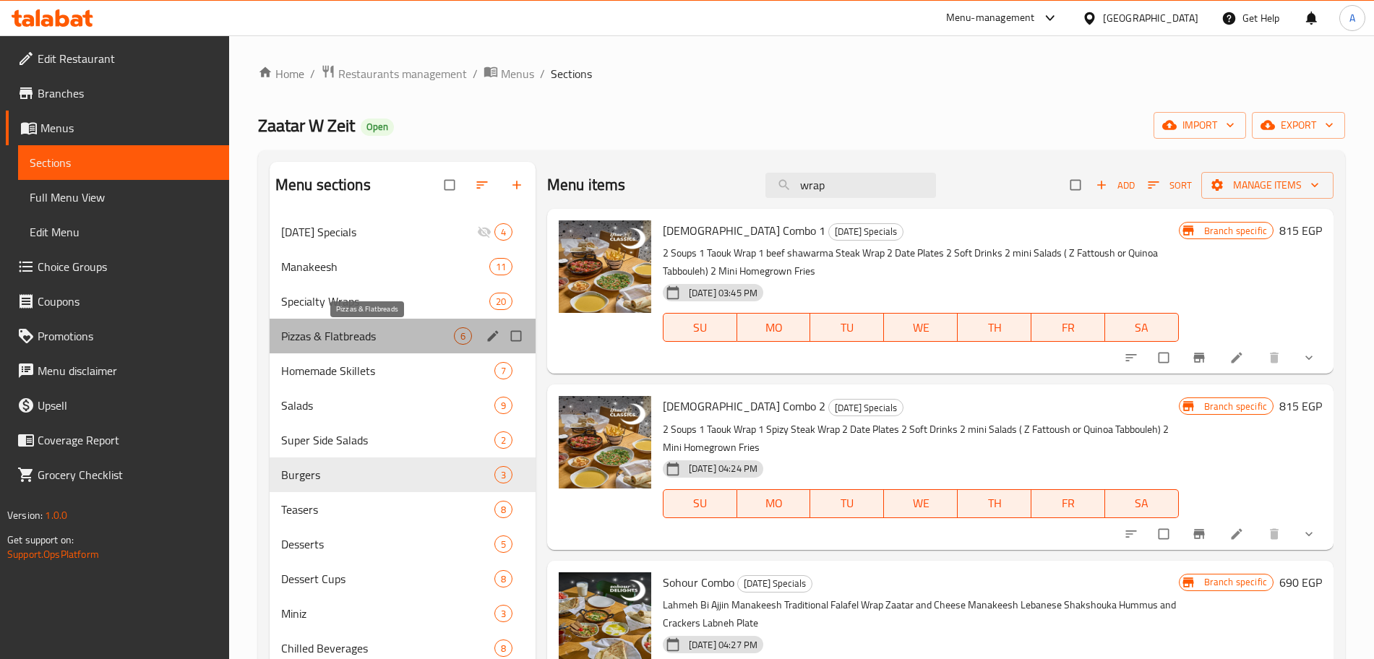
click at [366, 337] on span "Pizzas & Flatbreads" at bounding box center [367, 335] width 173 height 17
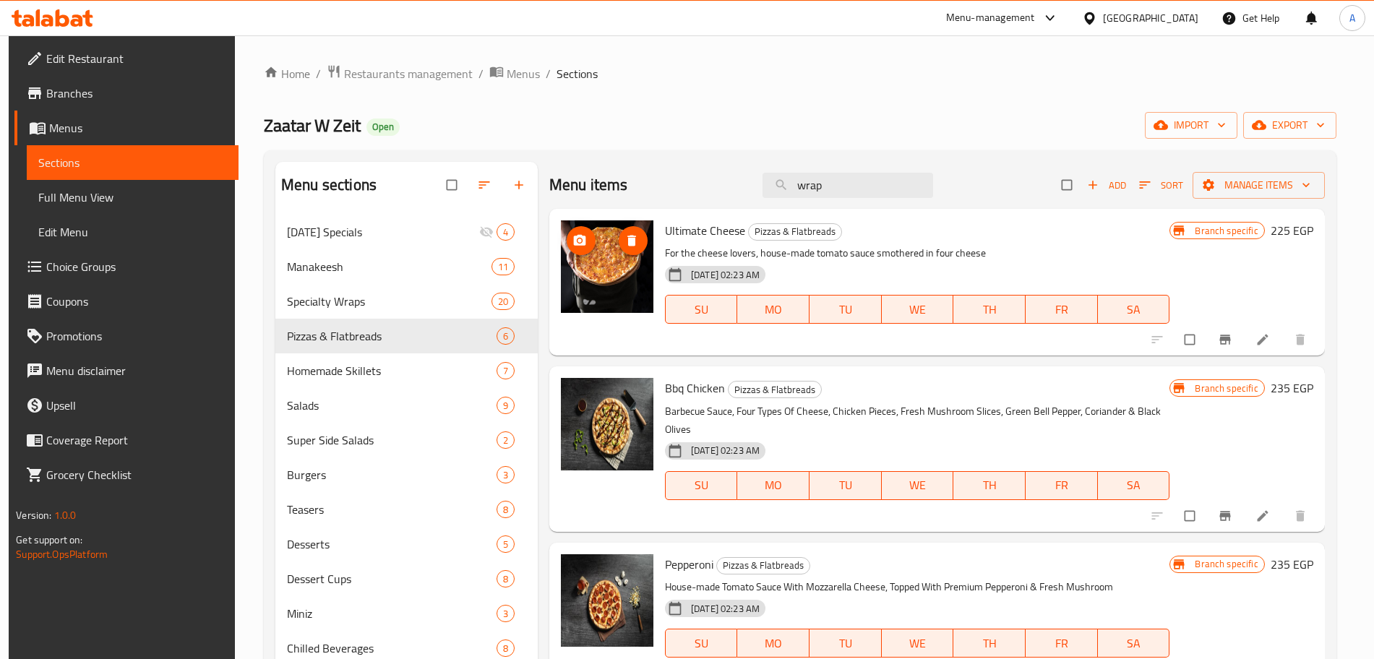
click at [580, 233] on icon "upload picture" at bounding box center [579, 240] width 14 height 14
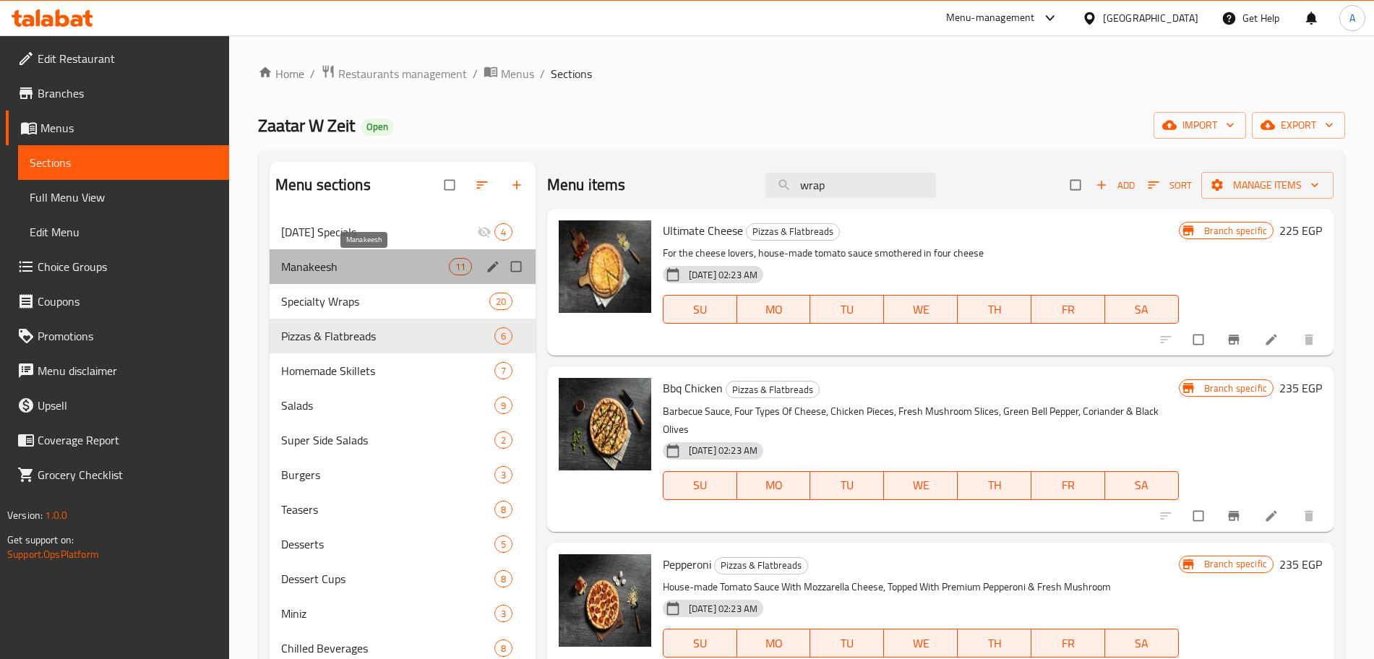
click at [384, 261] on span "Manakeesh" at bounding box center [365, 266] width 168 height 17
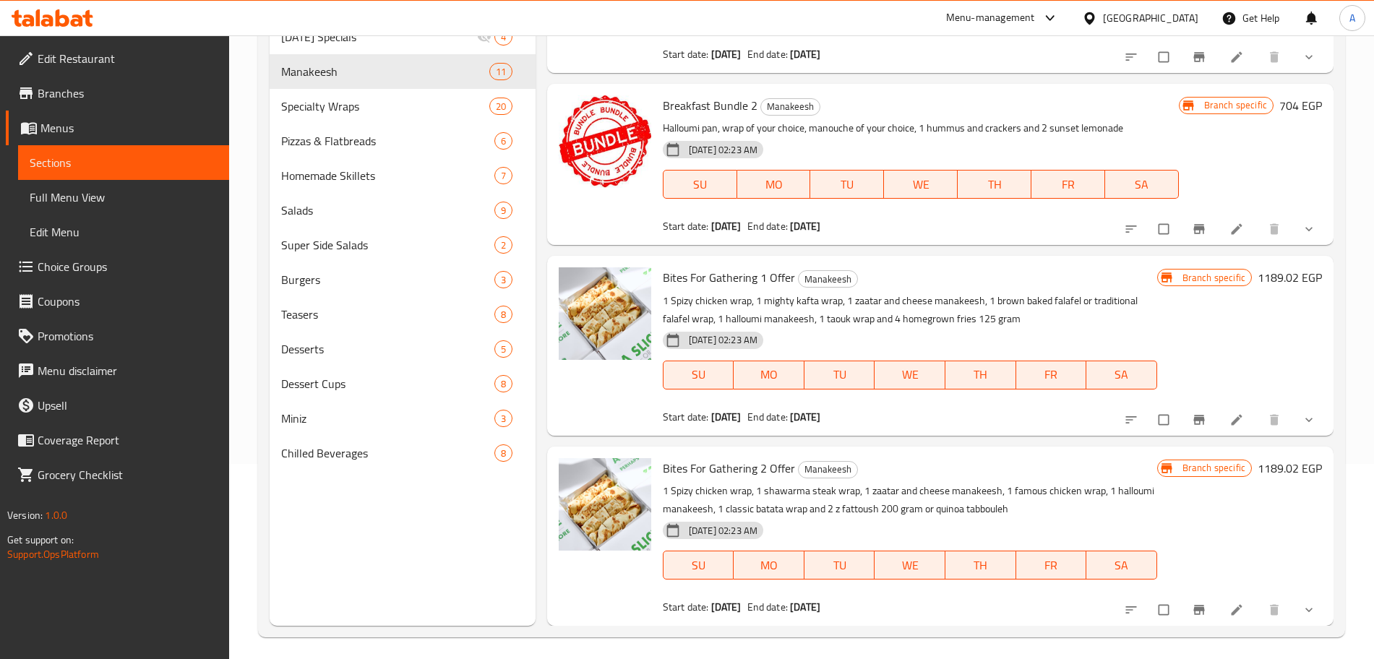
scroll to position [202, 0]
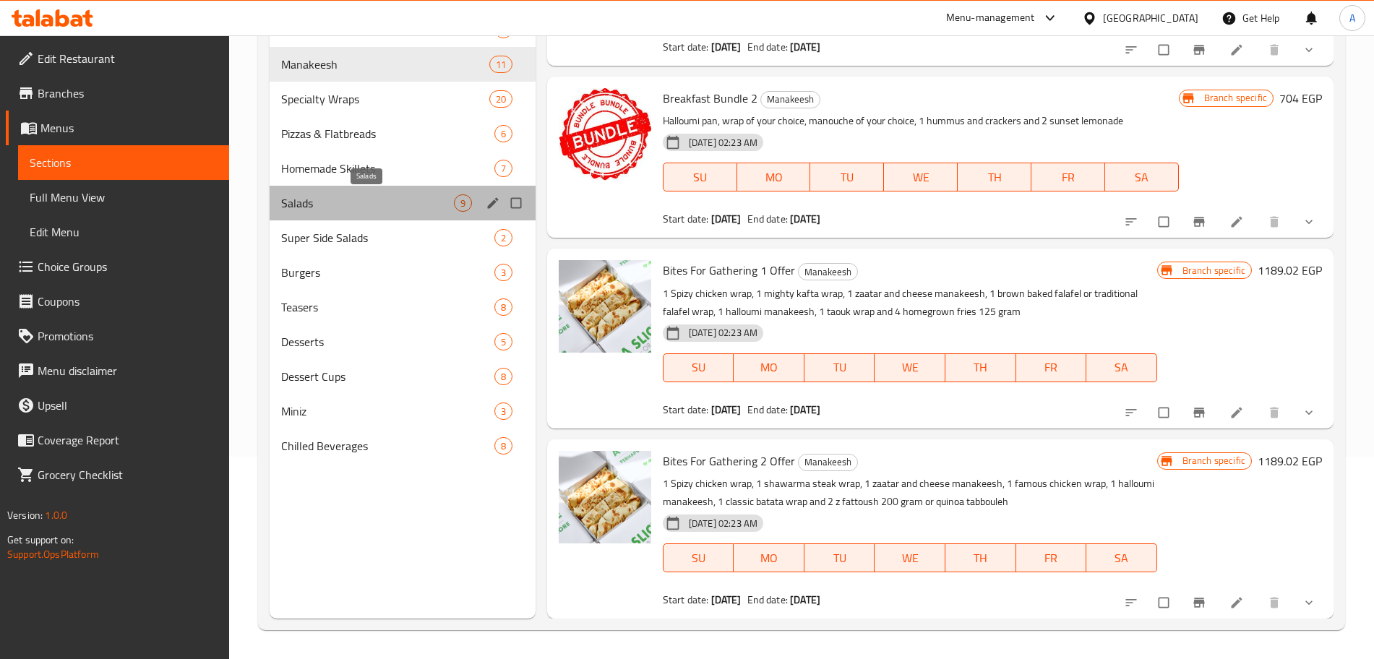
click at [369, 210] on span "Salads" at bounding box center [367, 202] width 173 height 17
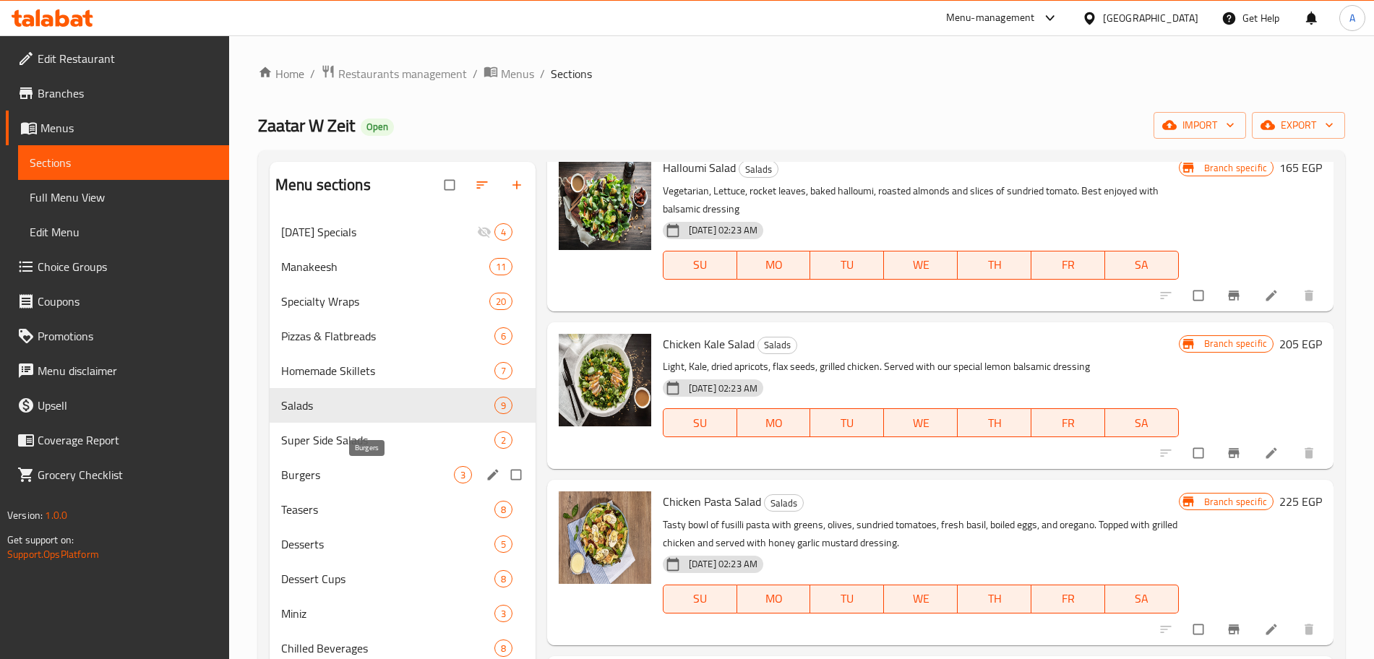
click at [345, 478] on span "Burgers" at bounding box center [367, 474] width 173 height 17
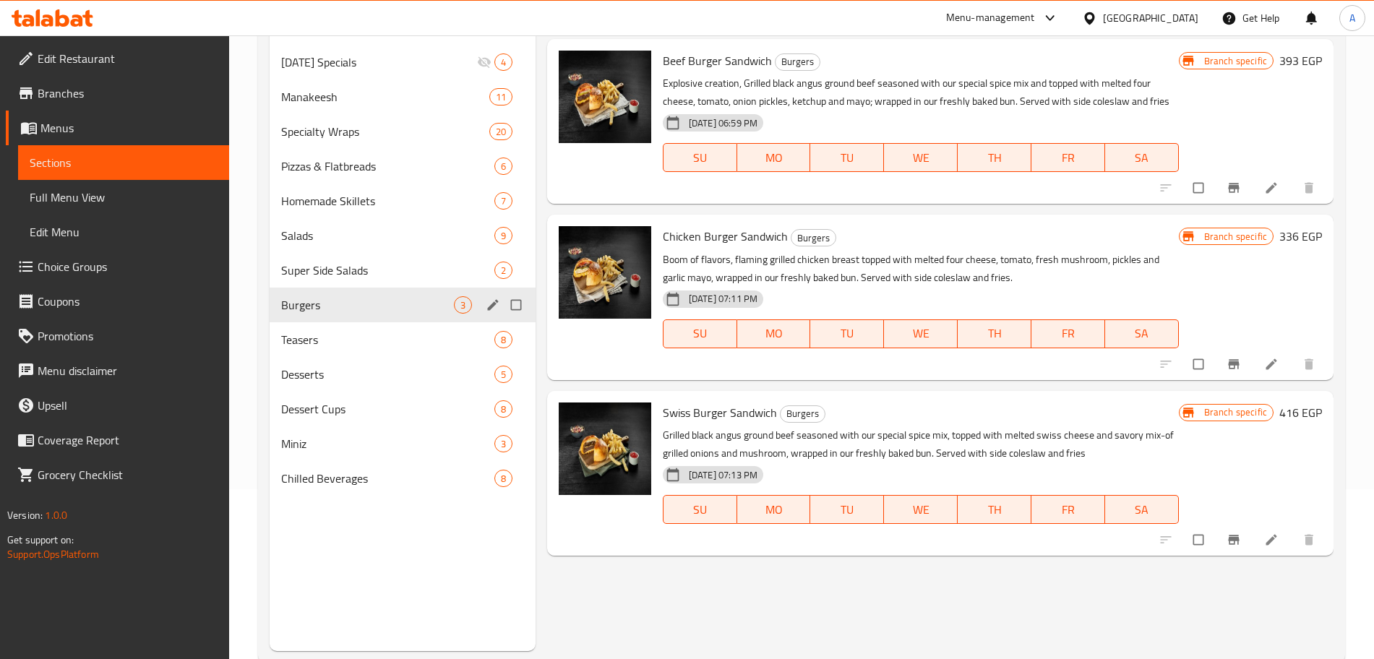
scroll to position [202, 0]
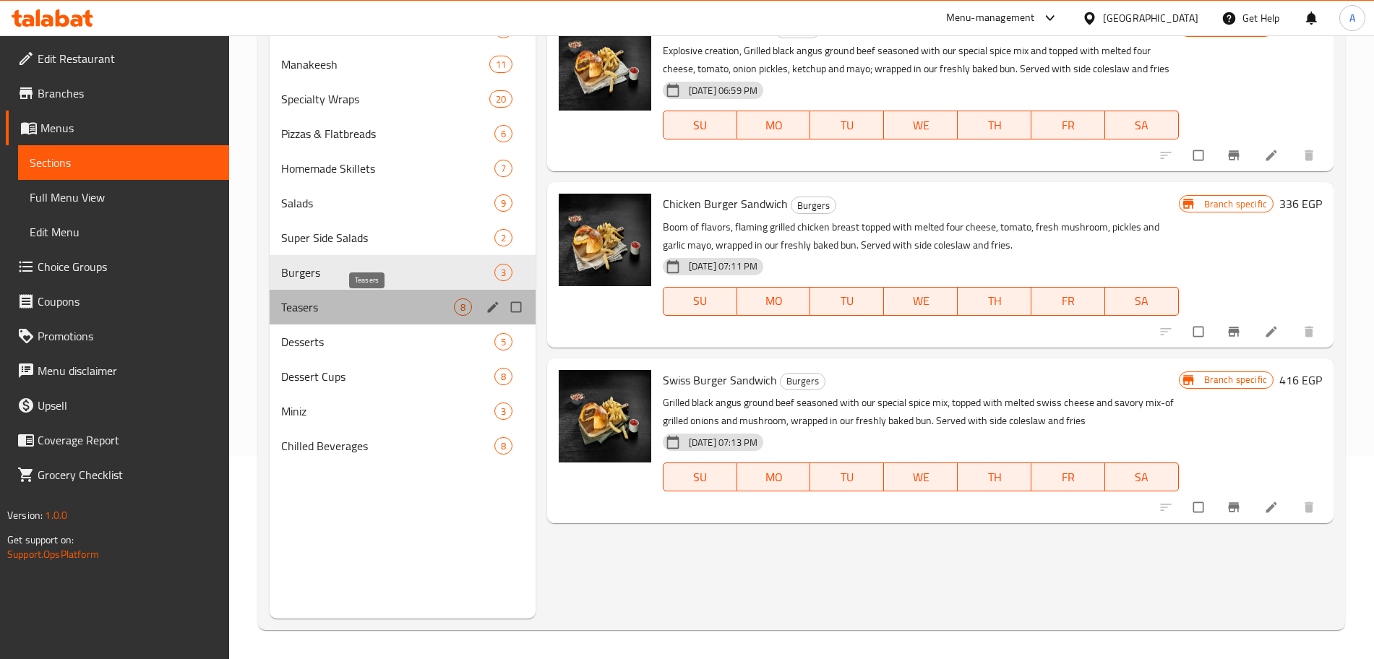
click at [369, 306] on span "Teasers" at bounding box center [367, 306] width 173 height 17
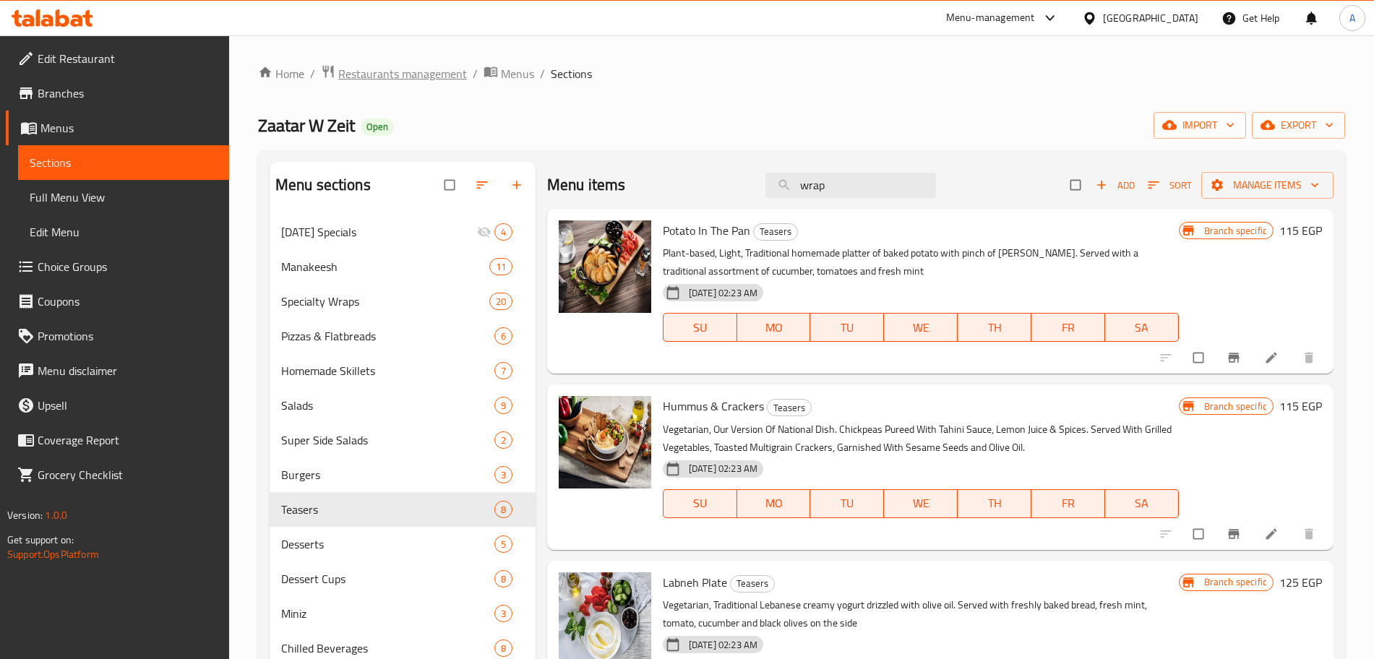
click at [435, 69] on span "Restaurants management" at bounding box center [402, 73] width 129 height 17
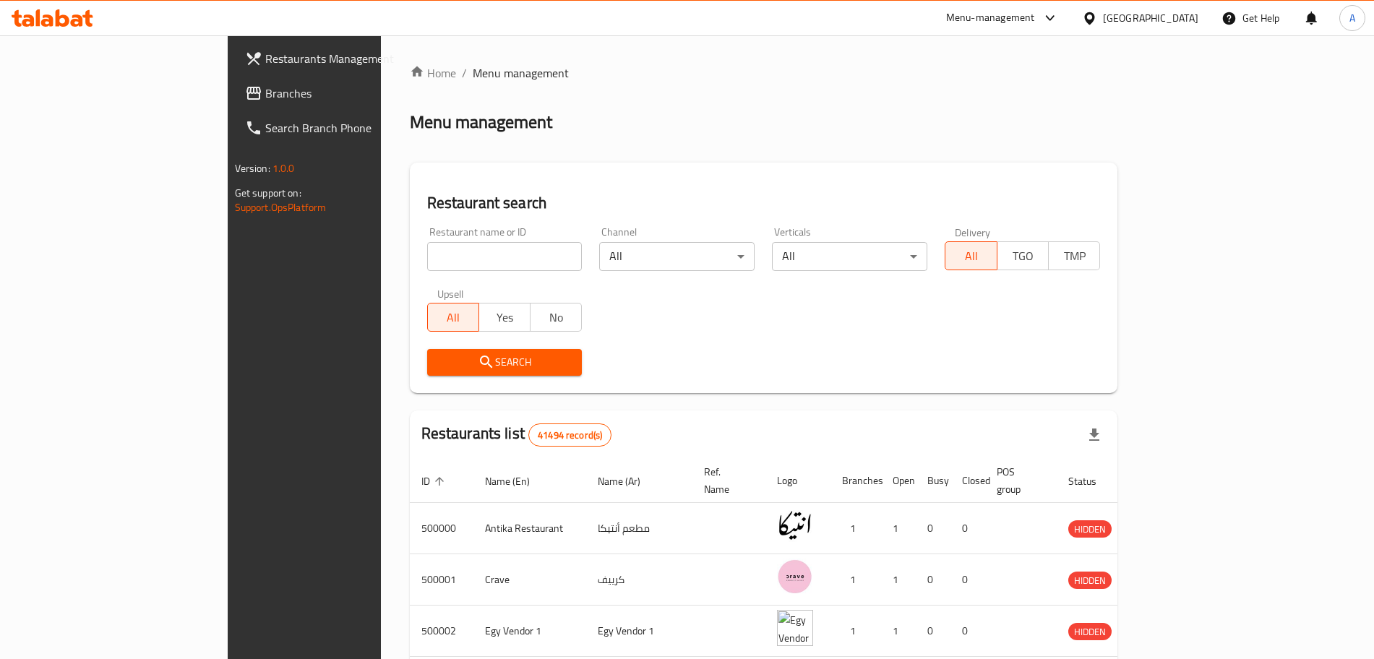
click at [265, 54] on span "Restaurants Management" at bounding box center [355, 58] width 180 height 17
